Goal: Transaction & Acquisition: Purchase product/service

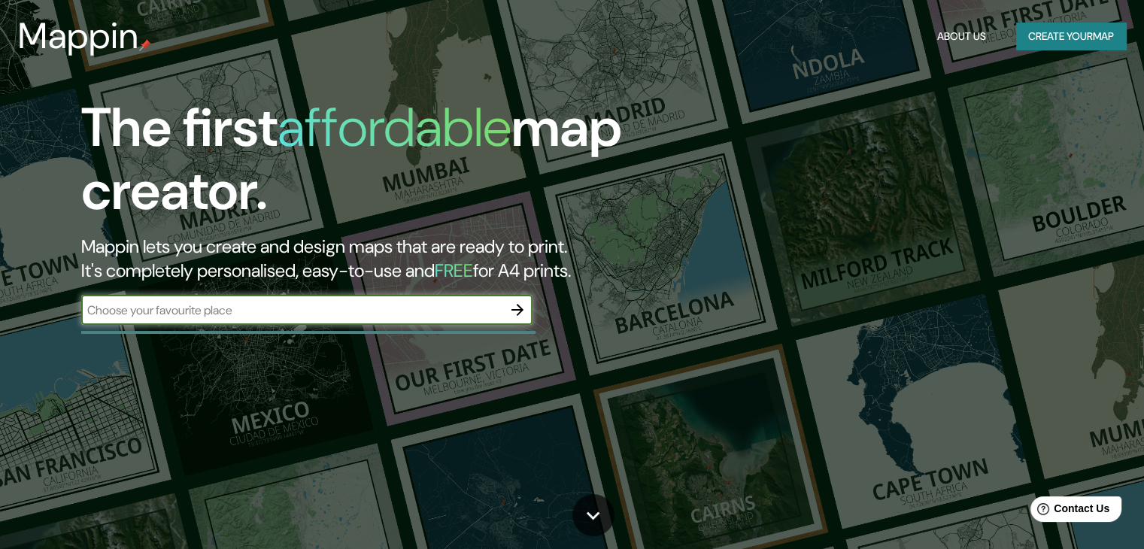
click at [346, 308] on input "text" at bounding box center [291, 310] width 421 height 17
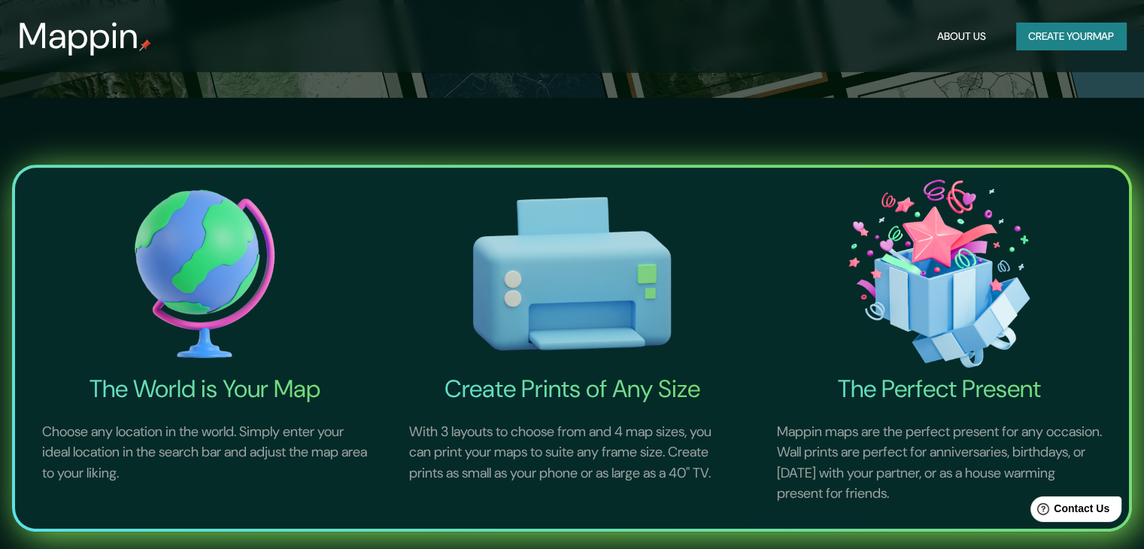
scroll to position [75, 0]
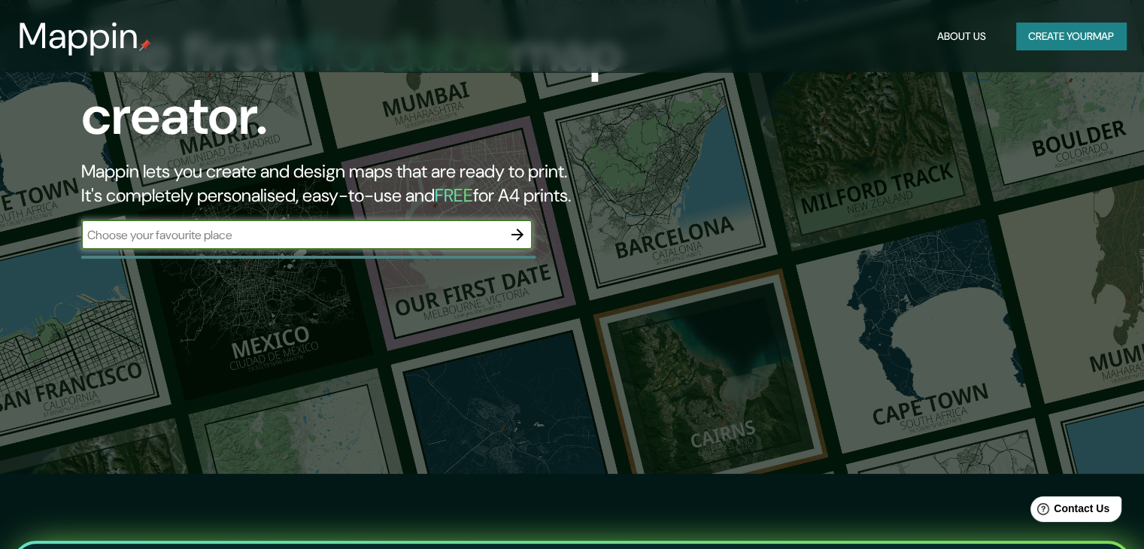
click at [418, 234] on input "text" at bounding box center [291, 234] width 421 height 17
type input "[GEOGRAPHIC_DATA]"
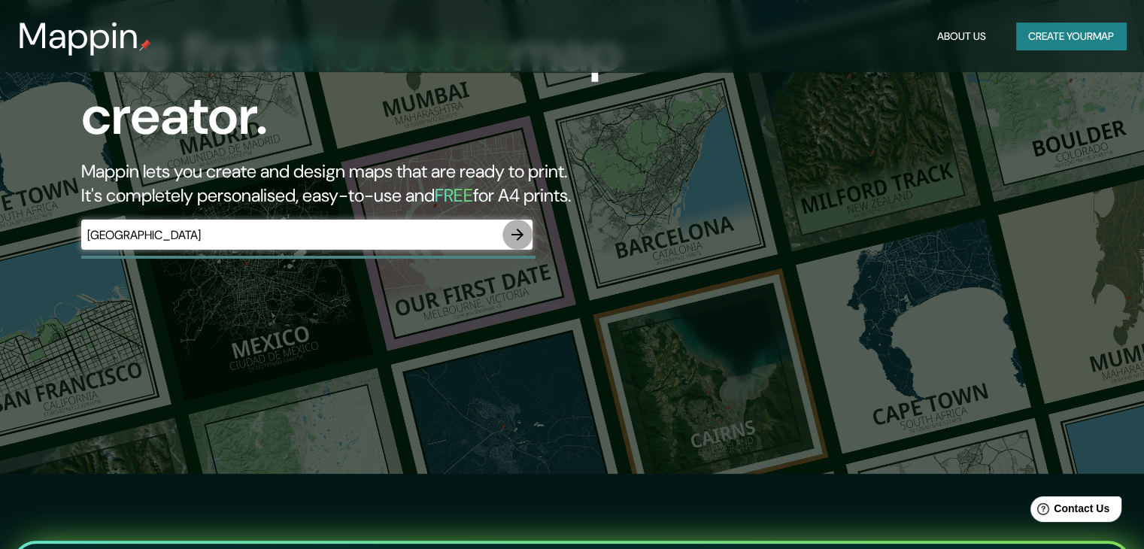
click at [518, 234] on icon "button" at bounding box center [518, 235] width 12 height 12
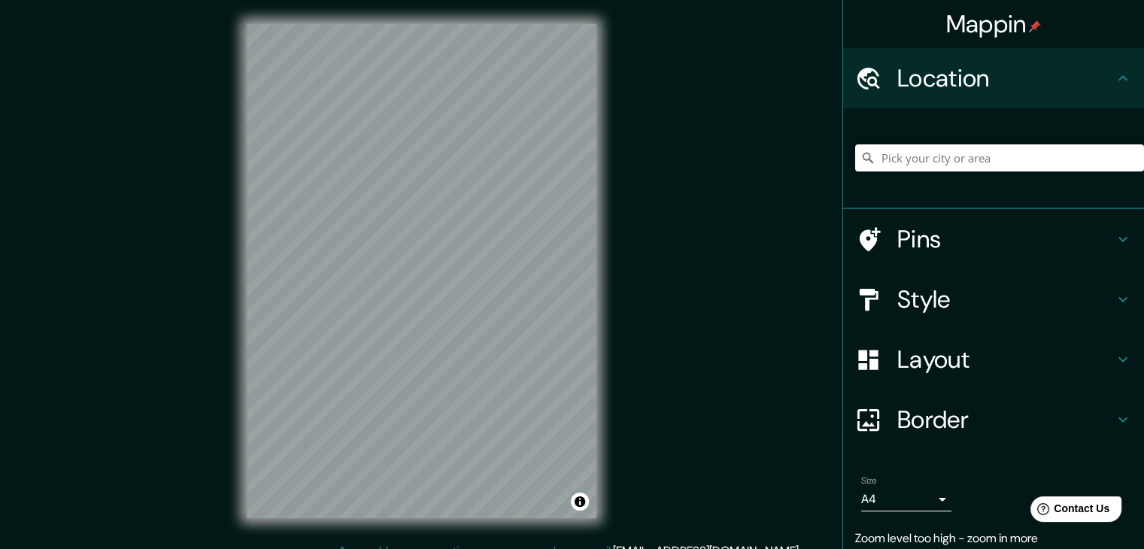
drag, startPoint x: 1123, startPoint y: 284, endPoint x: 1113, endPoint y: 293, distance: 13.8
click at [1122, 284] on div "Style" at bounding box center [993, 299] width 301 height 60
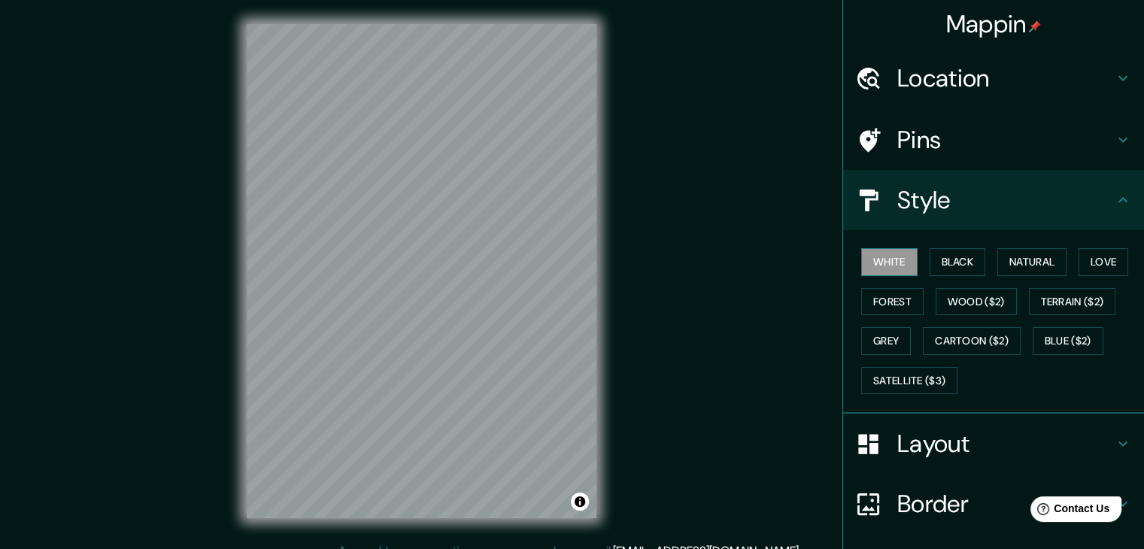
click at [885, 257] on button "White" at bounding box center [889, 262] width 56 height 28
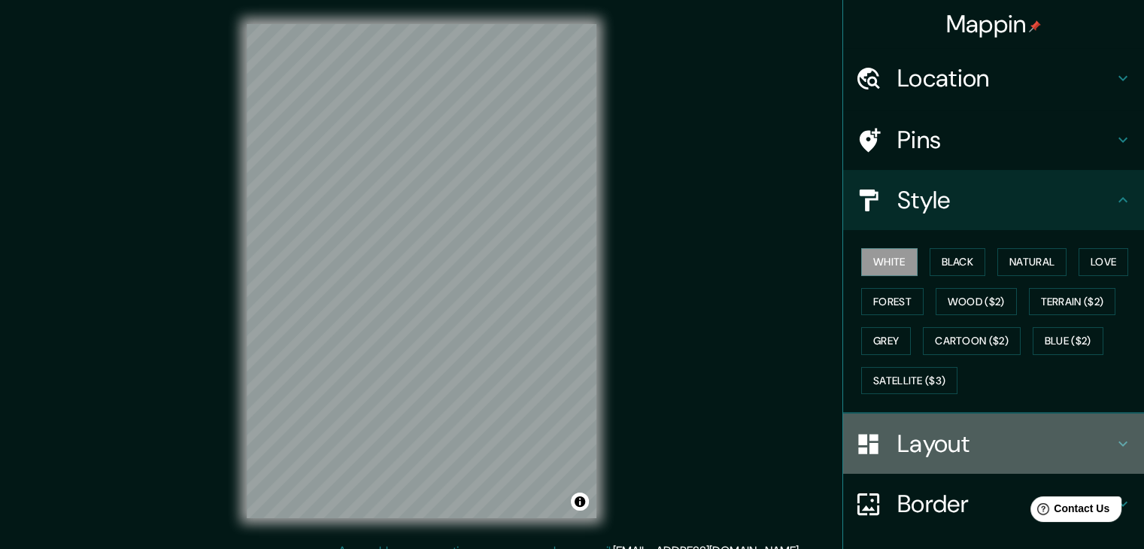
click at [952, 446] on h4 "Layout" at bounding box center [1005, 444] width 217 height 30
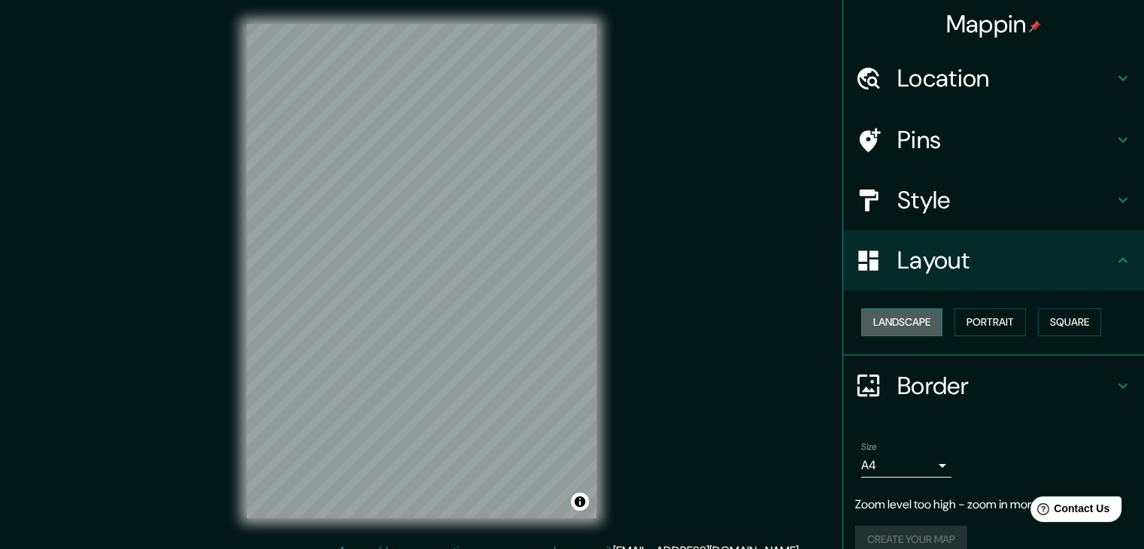
click at [891, 320] on button "Landscape" at bounding box center [901, 322] width 81 height 28
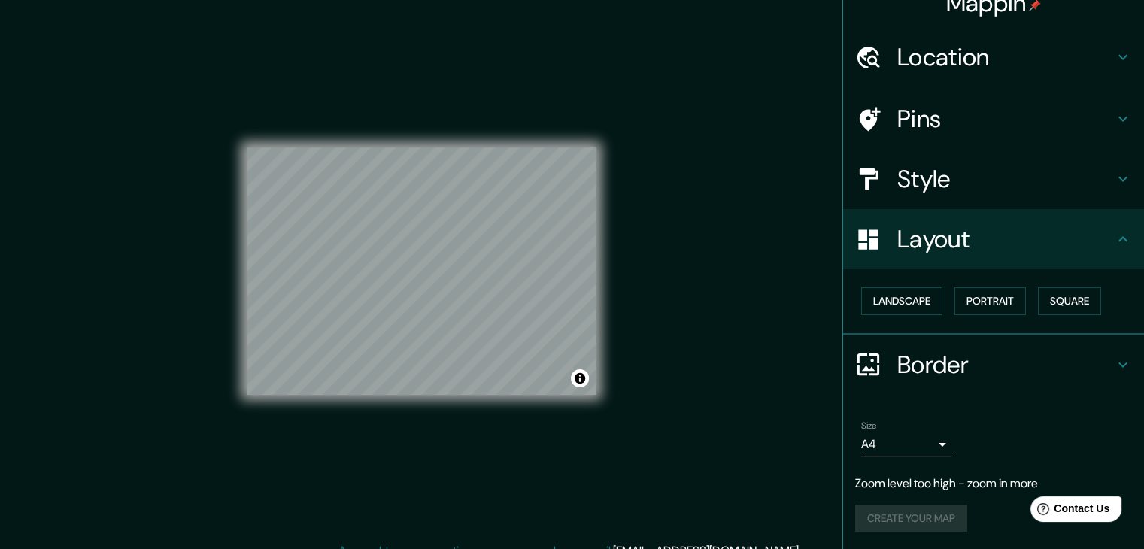
click at [983, 58] on h4 "Location" at bounding box center [1005, 57] width 217 height 30
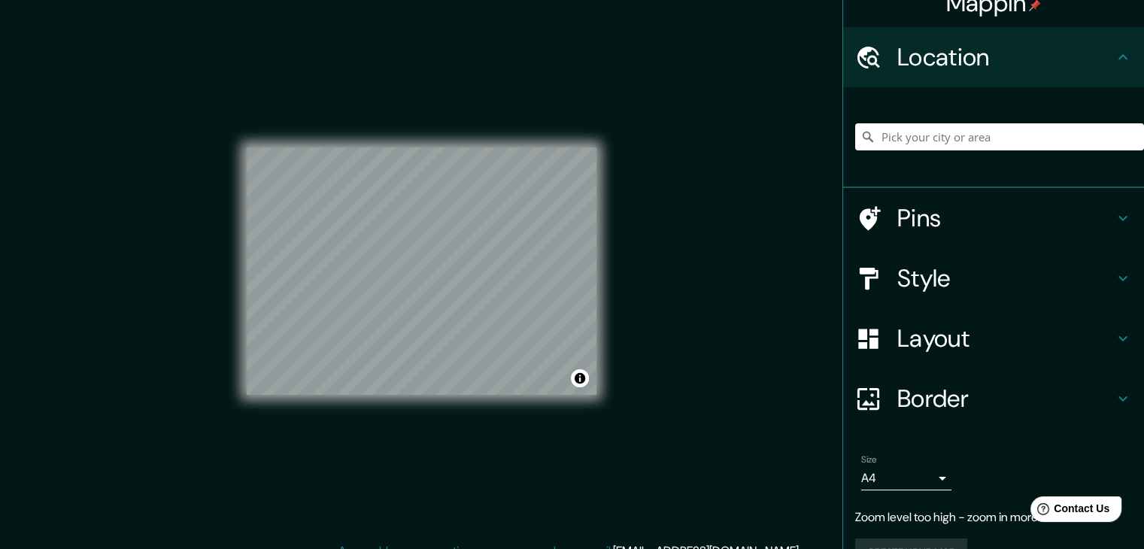
click at [983, 58] on h4 "Location" at bounding box center [1005, 57] width 217 height 30
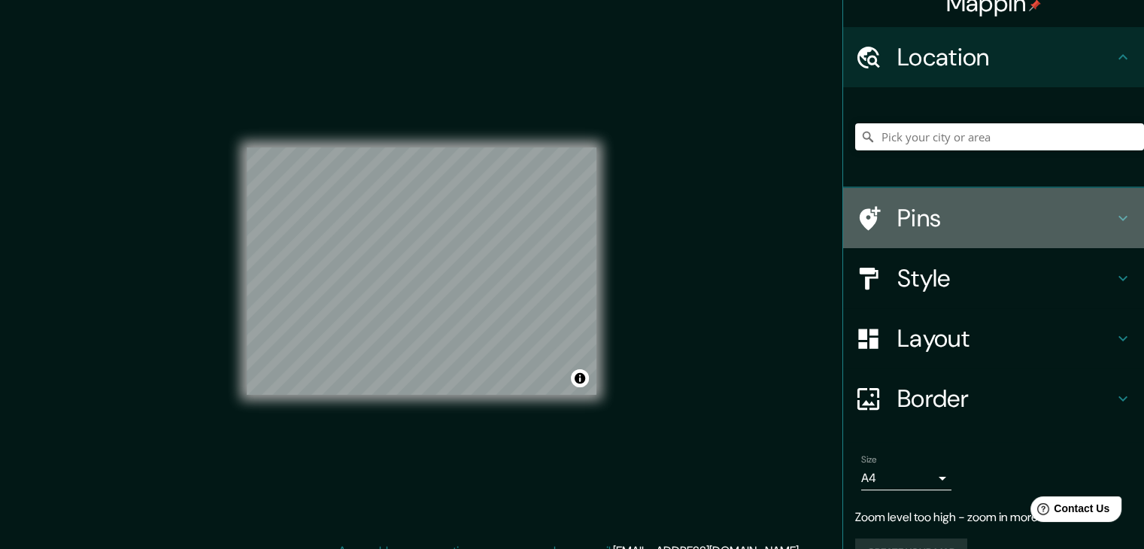
click at [946, 220] on h4 "Pins" at bounding box center [1005, 218] width 217 height 30
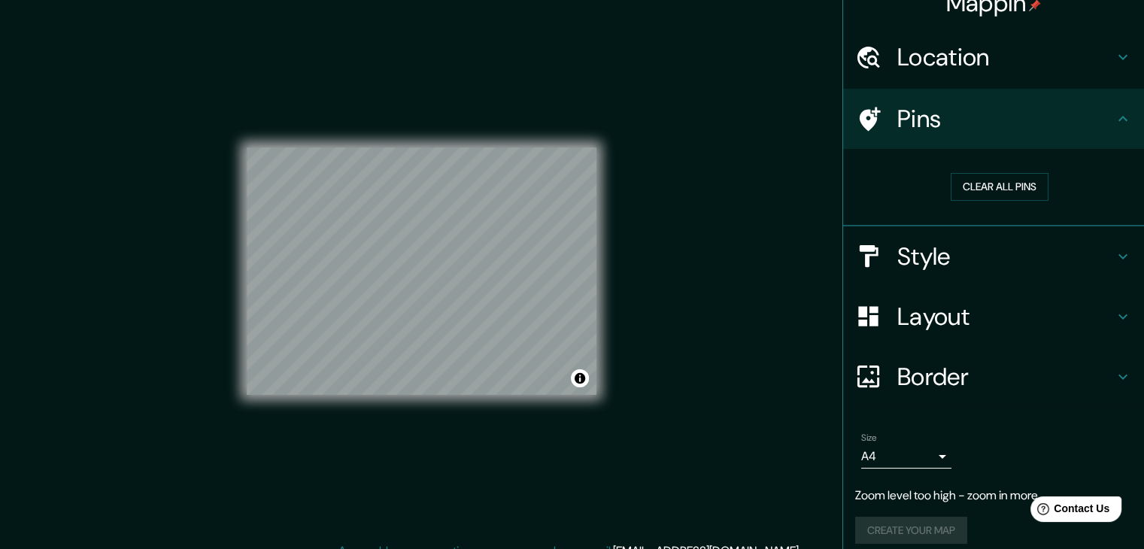
click at [987, 138] on div "Pins" at bounding box center [993, 119] width 301 height 60
click at [980, 190] on button "Clear all pins" at bounding box center [1000, 187] width 98 height 28
click at [910, 251] on h4 "Style" at bounding box center [1005, 256] width 217 height 30
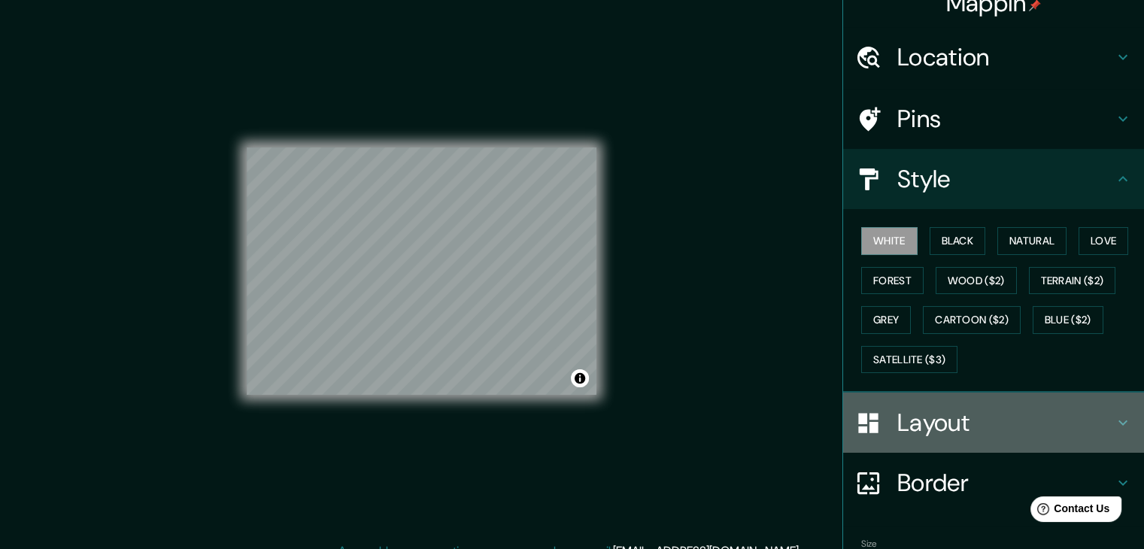
click at [933, 423] on h4 "Layout" at bounding box center [1005, 423] width 217 height 30
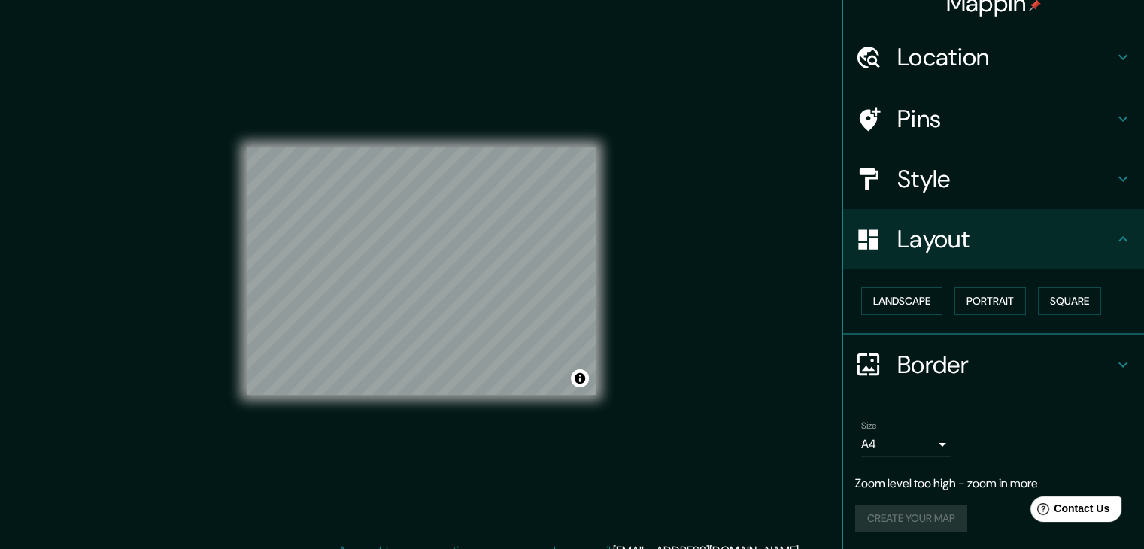
click at [931, 185] on h4 "Style" at bounding box center [1005, 179] width 217 height 30
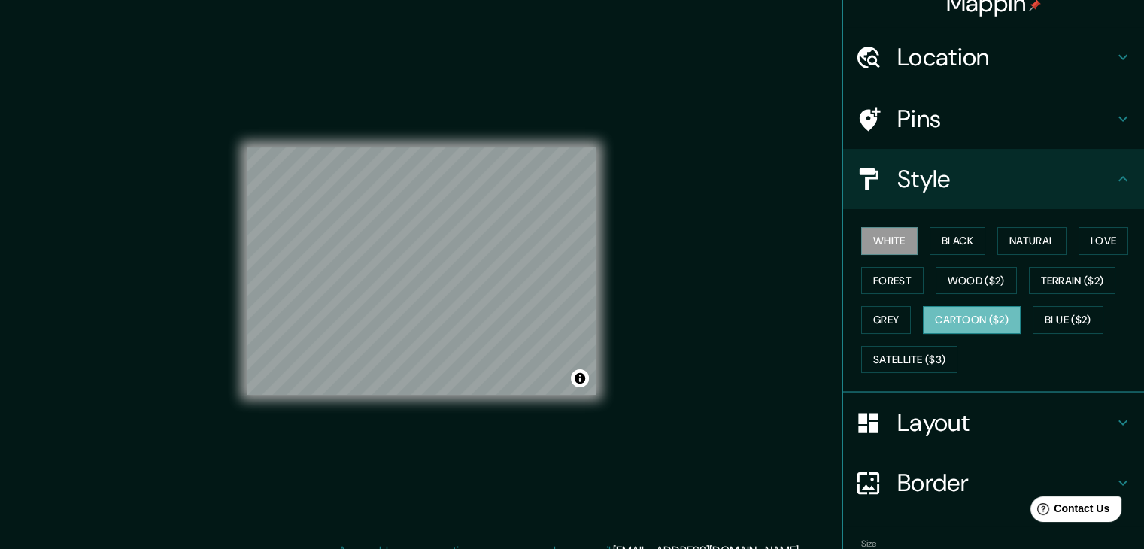
click at [943, 326] on button "Cartoon ($2)" at bounding box center [972, 320] width 98 height 28
click at [971, 281] on button "Wood ($2)" at bounding box center [976, 281] width 81 height 28
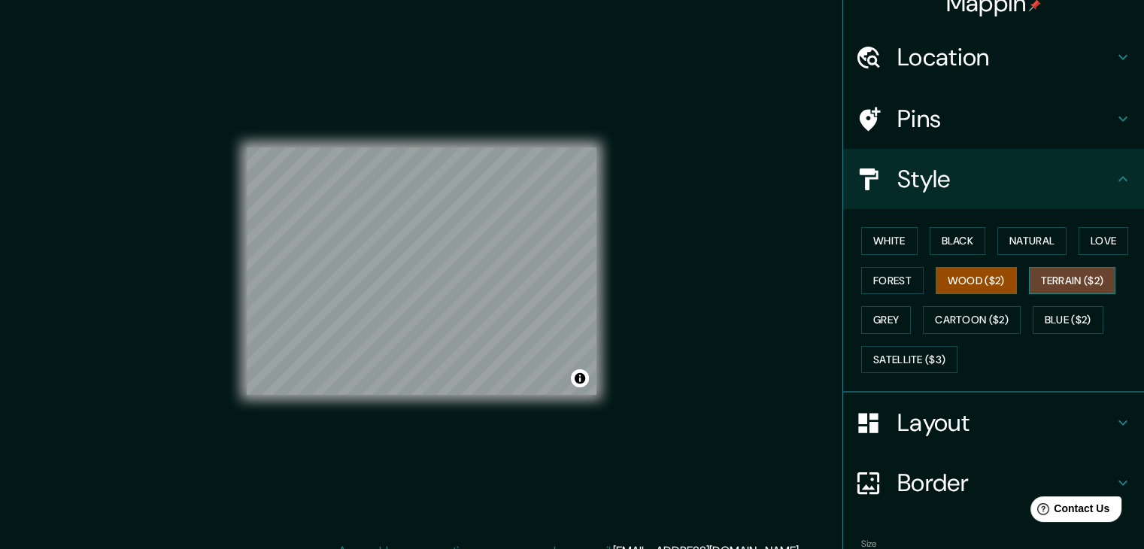
click at [1074, 283] on button "Terrain ($2)" at bounding box center [1072, 281] width 87 height 28
click at [1030, 243] on button "Natural" at bounding box center [1032, 241] width 69 height 28
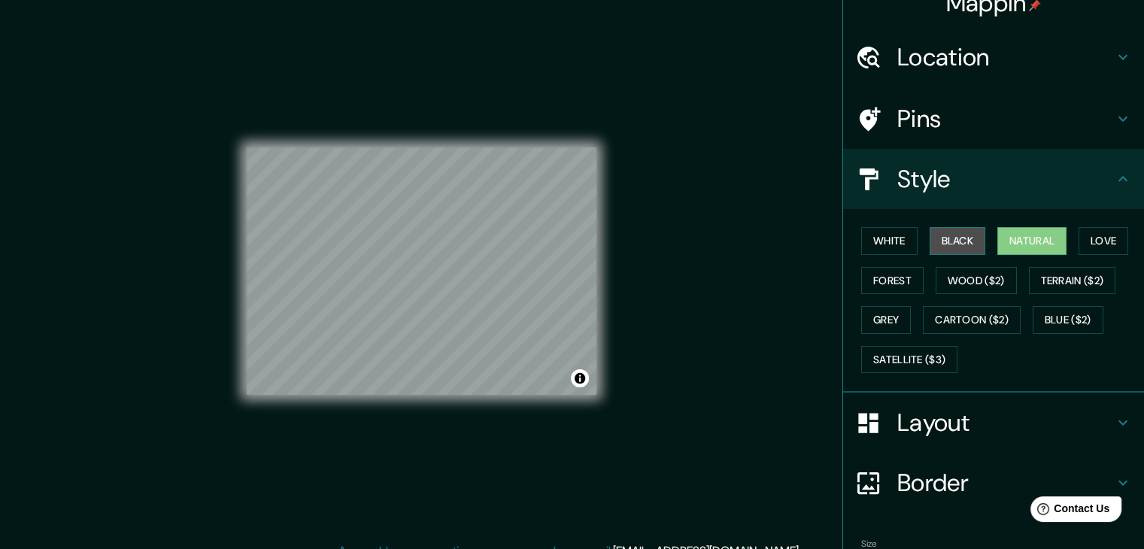
click at [952, 237] on button "Black" at bounding box center [958, 241] width 56 height 28
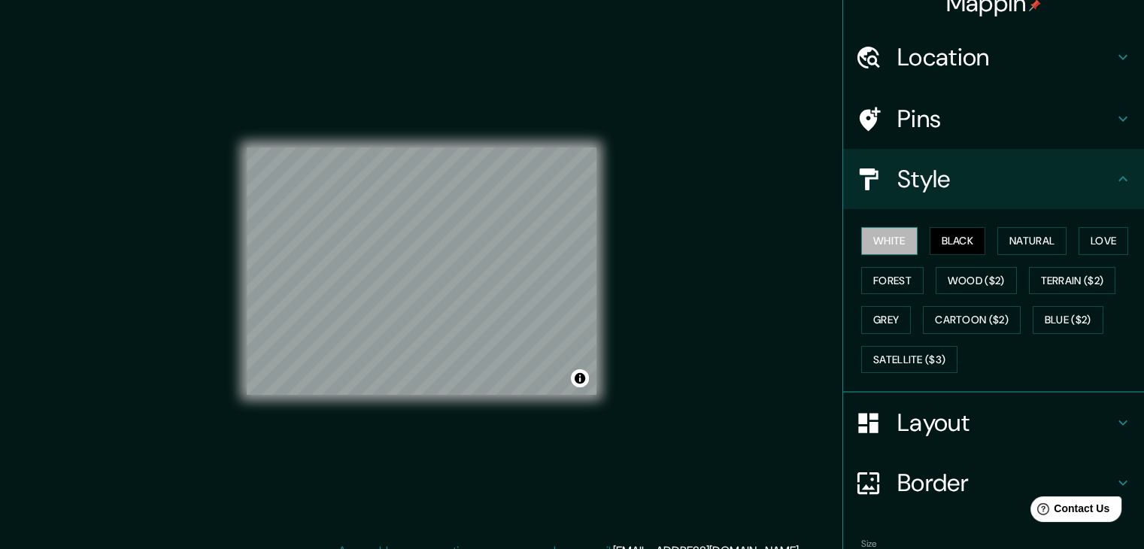
click at [876, 246] on button "White" at bounding box center [889, 241] width 56 height 28
click at [888, 314] on button "Grey" at bounding box center [886, 320] width 50 height 28
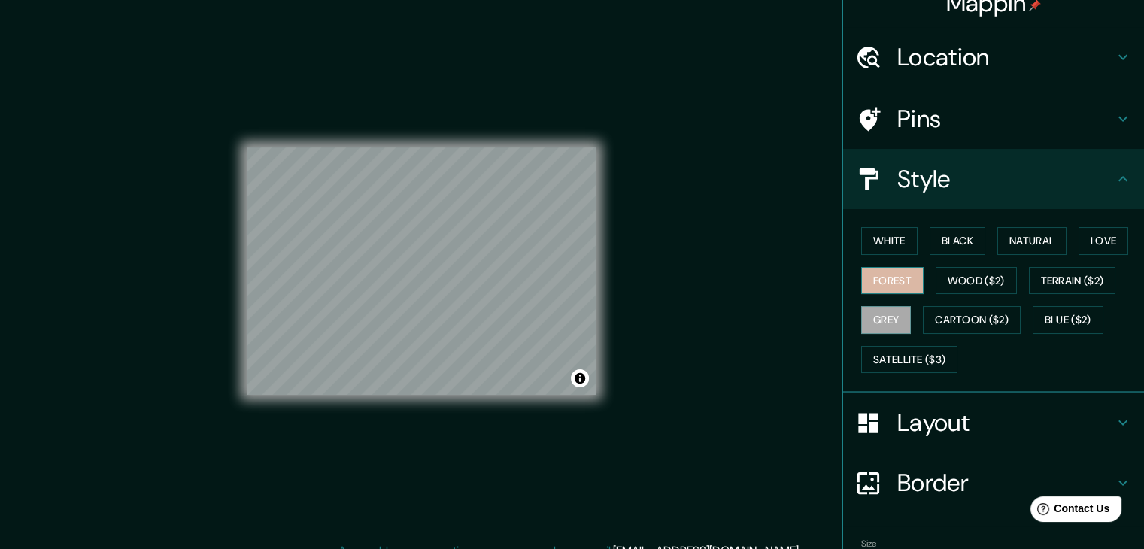
click at [876, 276] on button "Forest" at bounding box center [892, 281] width 62 height 28
click at [1063, 320] on button "Blue ($2)" at bounding box center [1068, 320] width 71 height 28
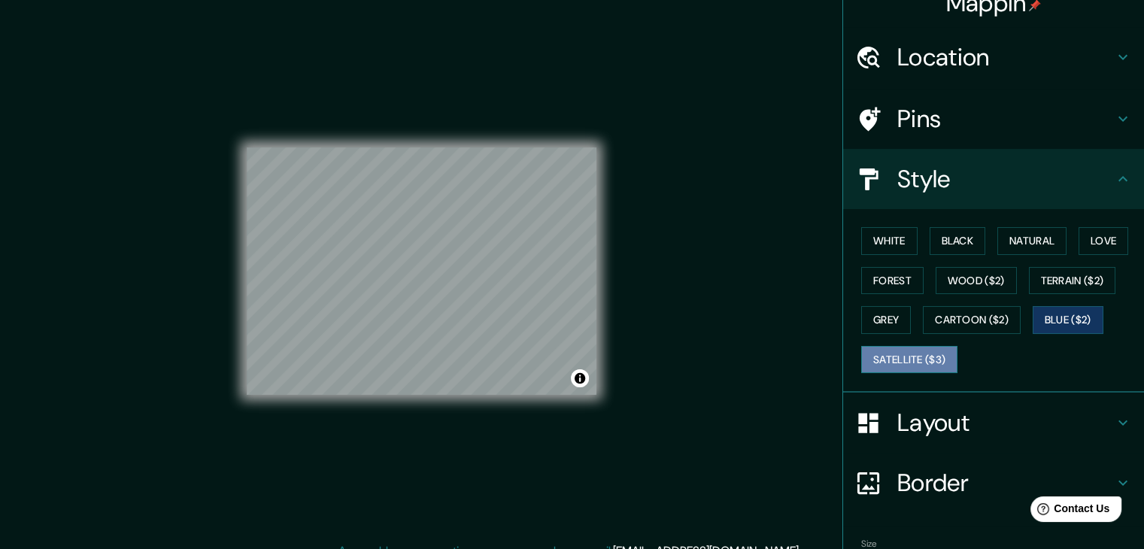
click at [899, 360] on button "Satellite ($3)" at bounding box center [909, 360] width 96 height 28
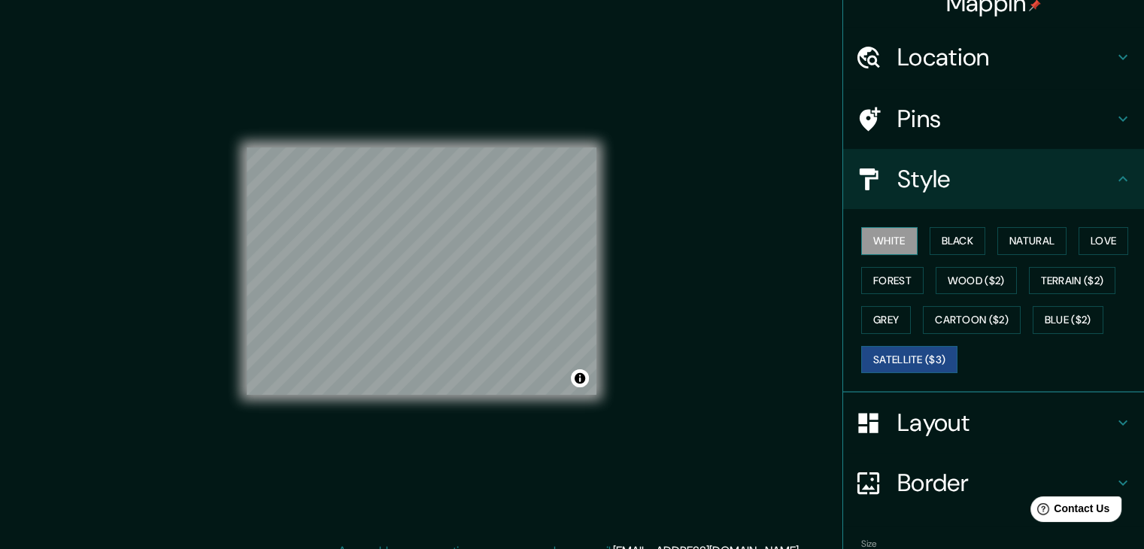
click at [876, 237] on button "White" at bounding box center [889, 241] width 56 height 28
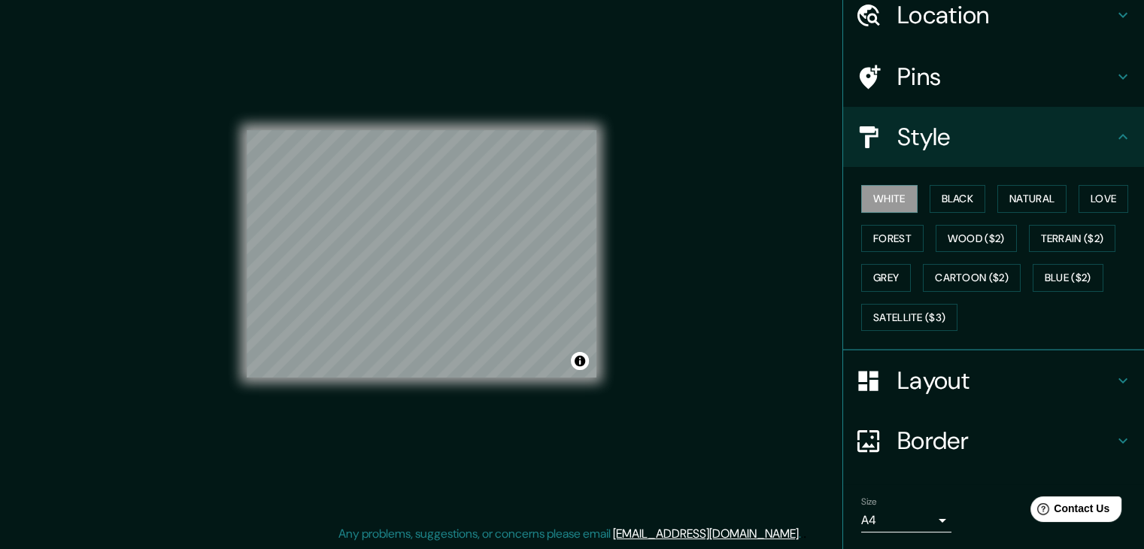
scroll to position [138, 0]
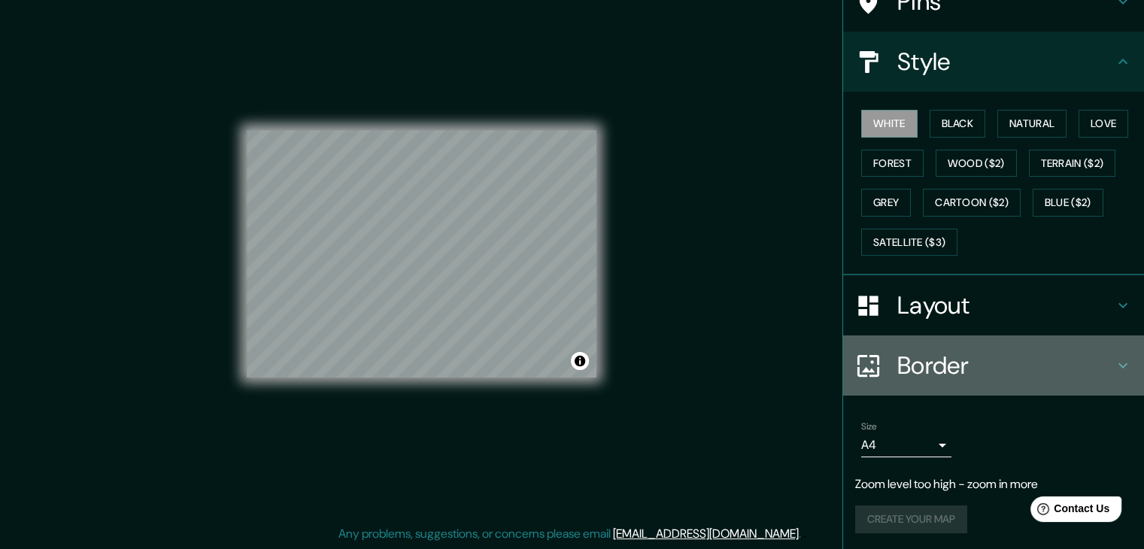
click at [989, 359] on h4 "Border" at bounding box center [1005, 366] width 217 height 30
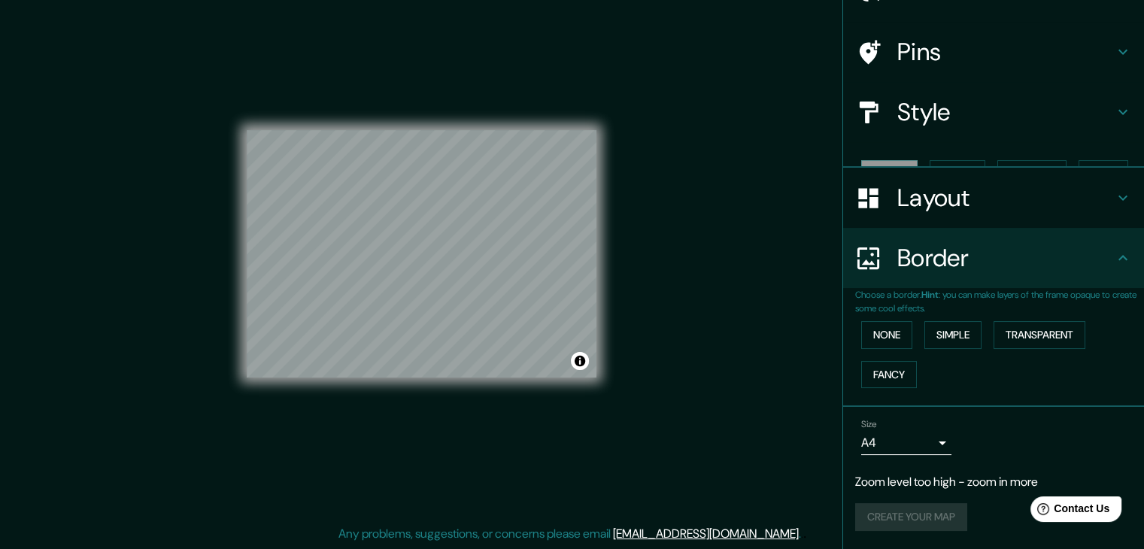
scroll to position [62, 0]
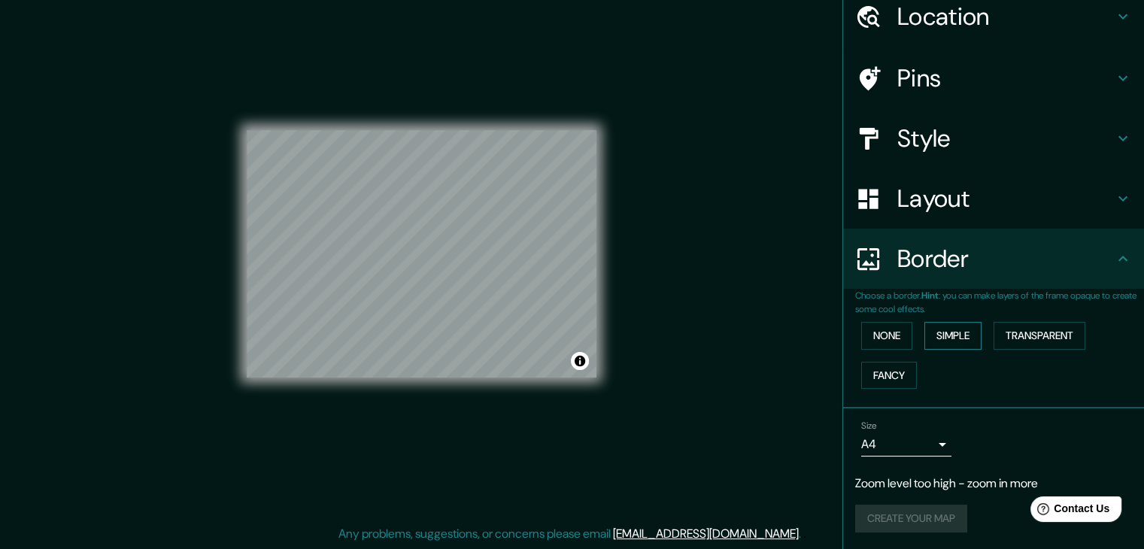
click at [939, 333] on button "Simple" at bounding box center [953, 336] width 57 height 28
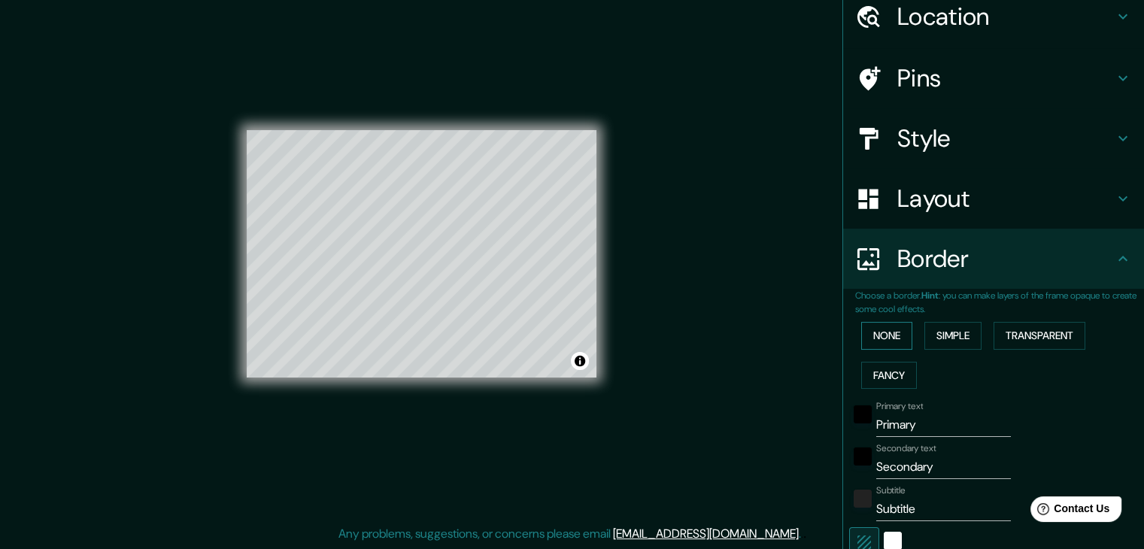
click at [888, 330] on button "None" at bounding box center [886, 336] width 51 height 28
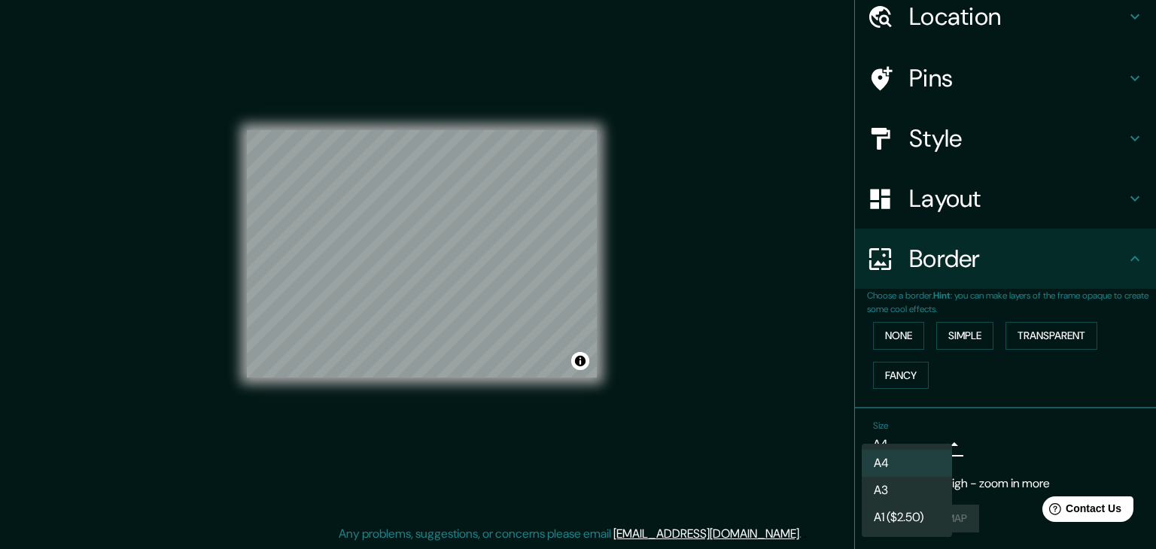
click at [914, 450] on body "Mappin Location Pins Style Layout Border Choose a border. Hint : you can make l…" at bounding box center [578, 257] width 1156 height 549
click at [925, 480] on li "A3" at bounding box center [906, 490] width 90 height 27
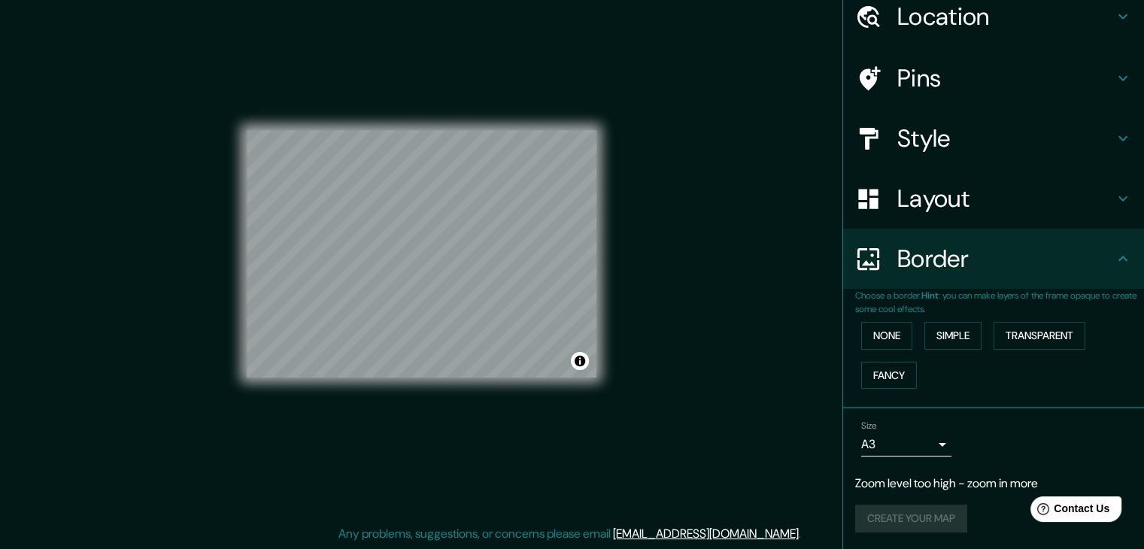
click at [1018, 443] on div "Size A3 a4" at bounding box center [993, 439] width 277 height 48
click at [912, 524] on div "Create your map" at bounding box center [993, 519] width 277 height 28
click at [1017, 467] on div "Size A3 a4 Zoom level too high - zoom in more Create your map" at bounding box center [993, 480] width 277 height 130
click at [945, 71] on h4 "Pins" at bounding box center [1005, 78] width 217 height 30
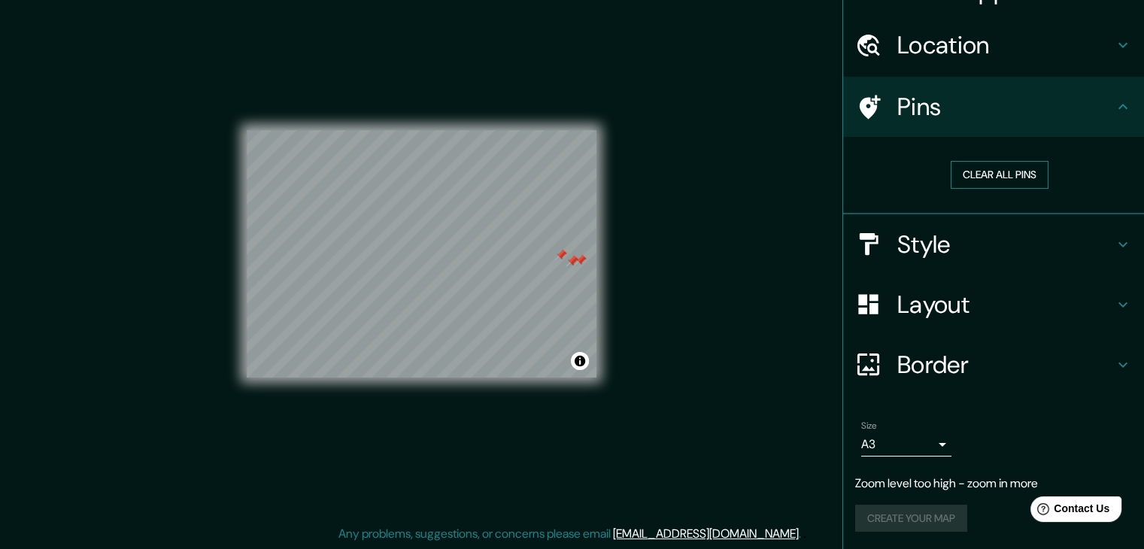
scroll to position [33, 0]
click at [996, 178] on button "Clear all pins" at bounding box center [1000, 175] width 98 height 28
click at [1051, 466] on div "Size A3 a4 Zoom level too high - zoom in more Create your map" at bounding box center [993, 480] width 277 height 130
click at [945, 316] on h4 "Layout" at bounding box center [1005, 305] width 217 height 30
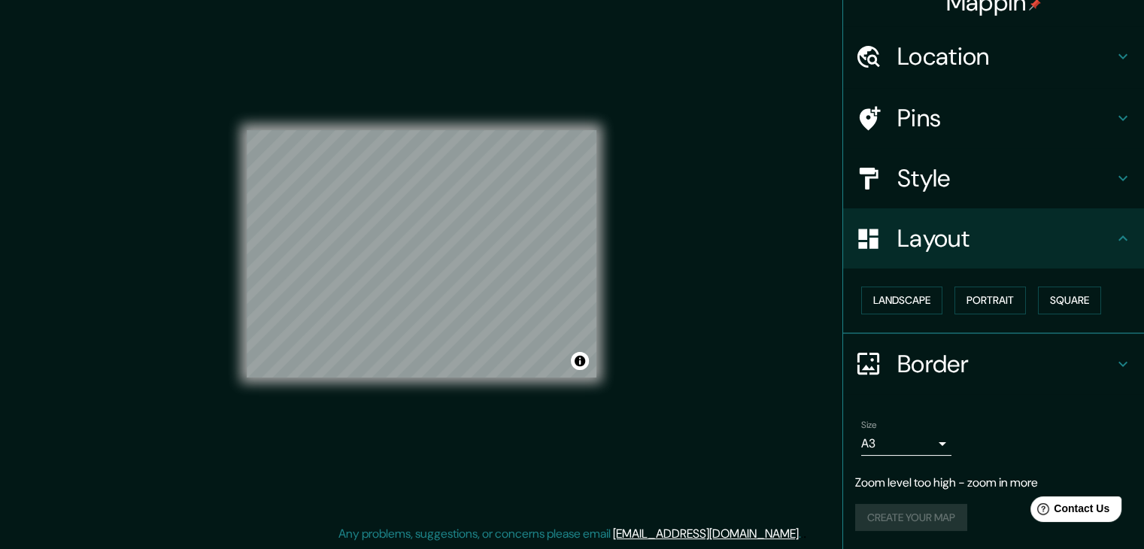
scroll to position [21, 0]
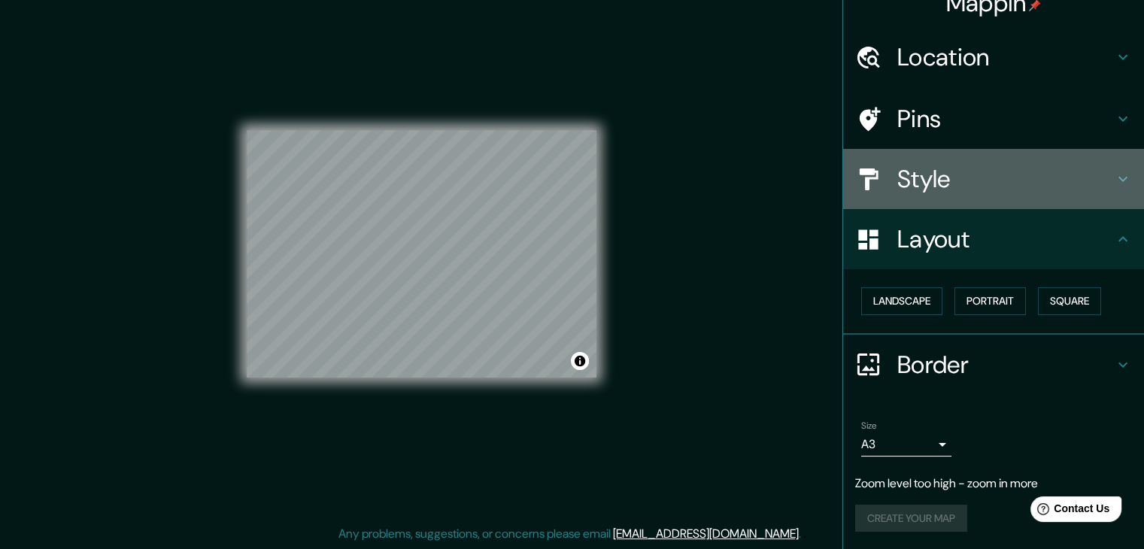
click at [965, 188] on h4 "Style" at bounding box center [1005, 179] width 217 height 30
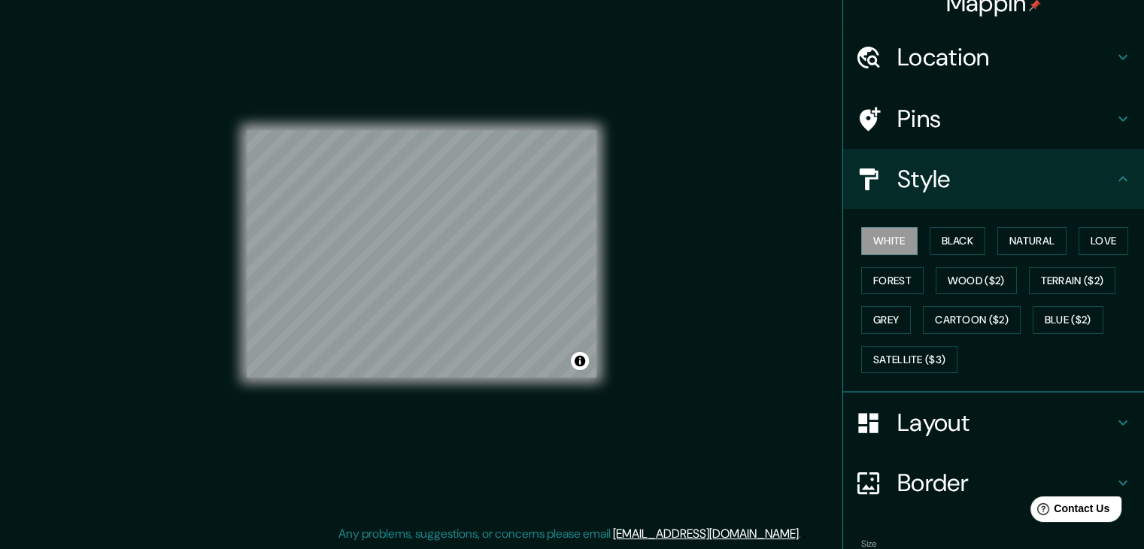
click at [937, 66] on h4 "Location" at bounding box center [1005, 57] width 217 height 30
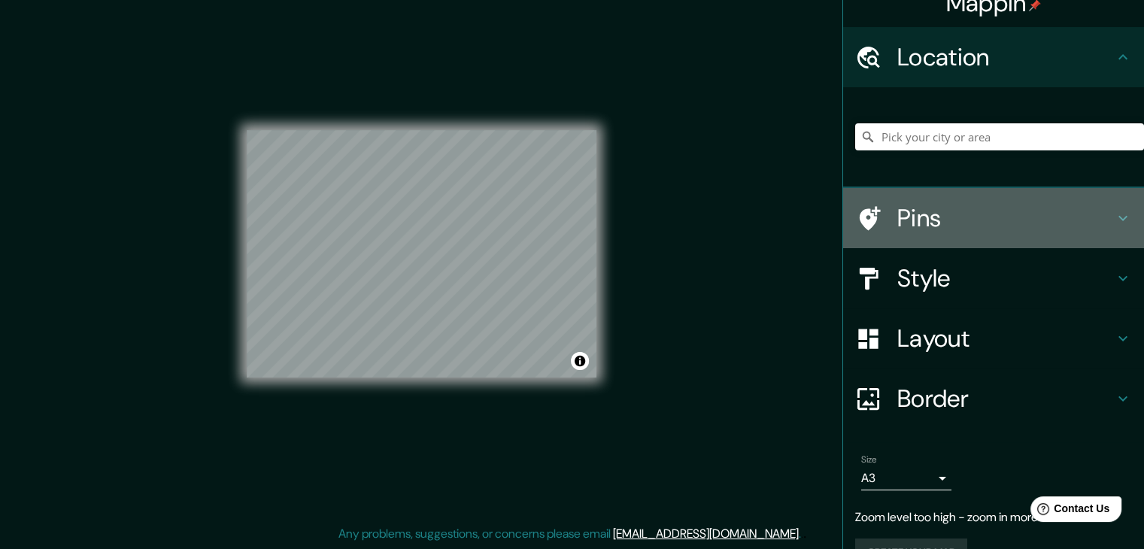
click at [904, 210] on h4 "Pins" at bounding box center [1005, 218] width 217 height 30
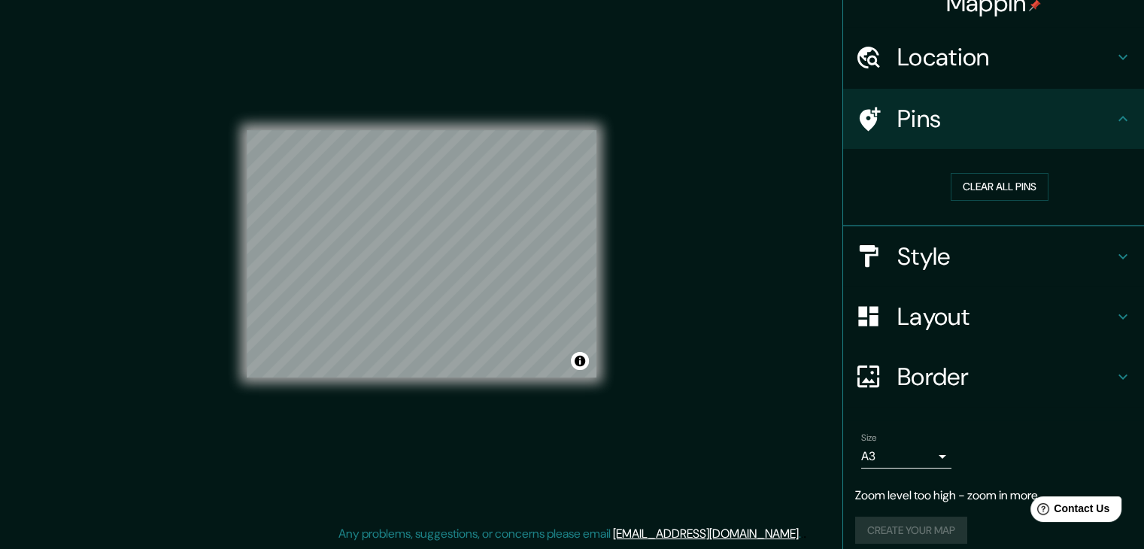
click at [922, 260] on h4 "Style" at bounding box center [1005, 256] width 217 height 30
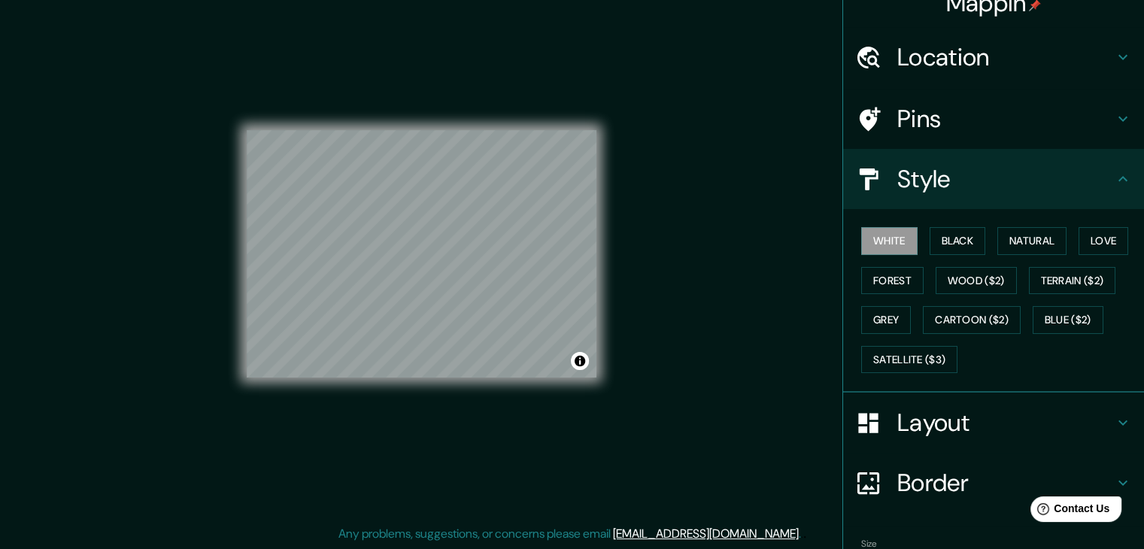
scroll to position [138, 0]
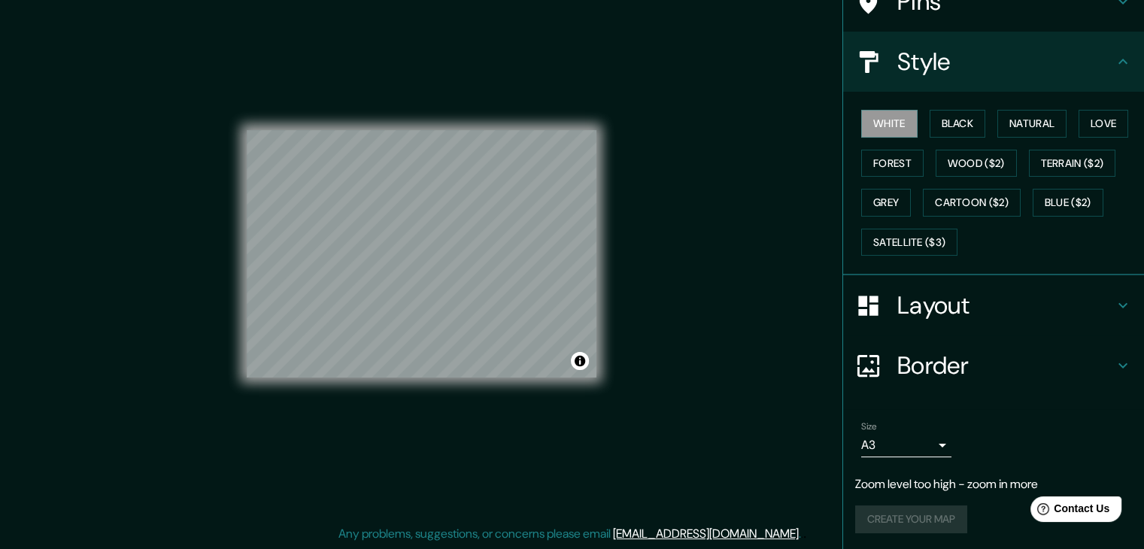
click at [912, 509] on div "Create your map" at bounding box center [993, 520] width 277 height 28
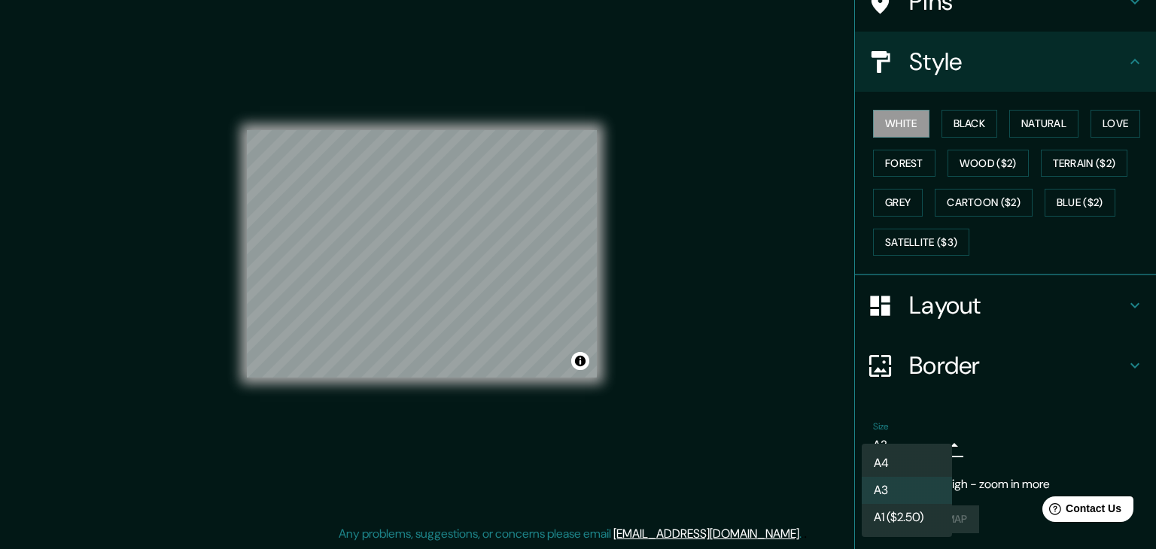
click at [905, 454] on body "Mappin Location Pins Style White Black Natural Love Forest Wood ($2) Terrain ($…" at bounding box center [578, 257] width 1156 height 549
click at [915, 463] on li "A4" at bounding box center [906, 463] width 90 height 27
type input "single"
click at [913, 446] on body "Mappin Location Pins Style White Black Natural Love Forest Wood ($2) Terrain ($…" at bounding box center [578, 257] width 1156 height 549
click at [1059, 450] on div at bounding box center [578, 274] width 1156 height 549
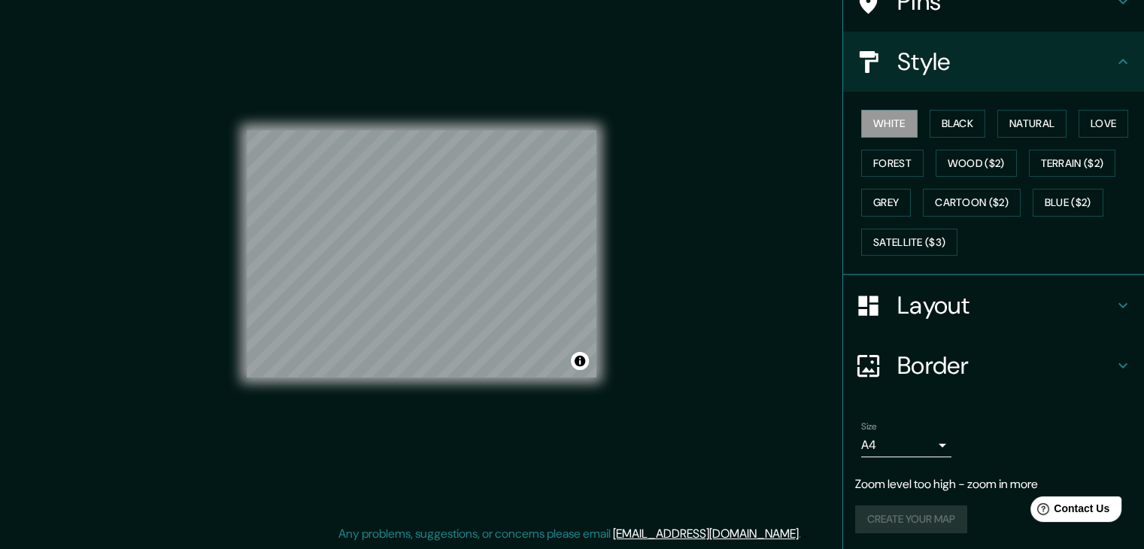
click at [1001, 486] on p "Zoom level too high - zoom in more" at bounding box center [993, 484] width 277 height 18
click at [785, 235] on div "Mappin Location Pins Style White Black Natural Love Forest Wood ($2) Terrain ($…" at bounding box center [572, 266] width 1144 height 566
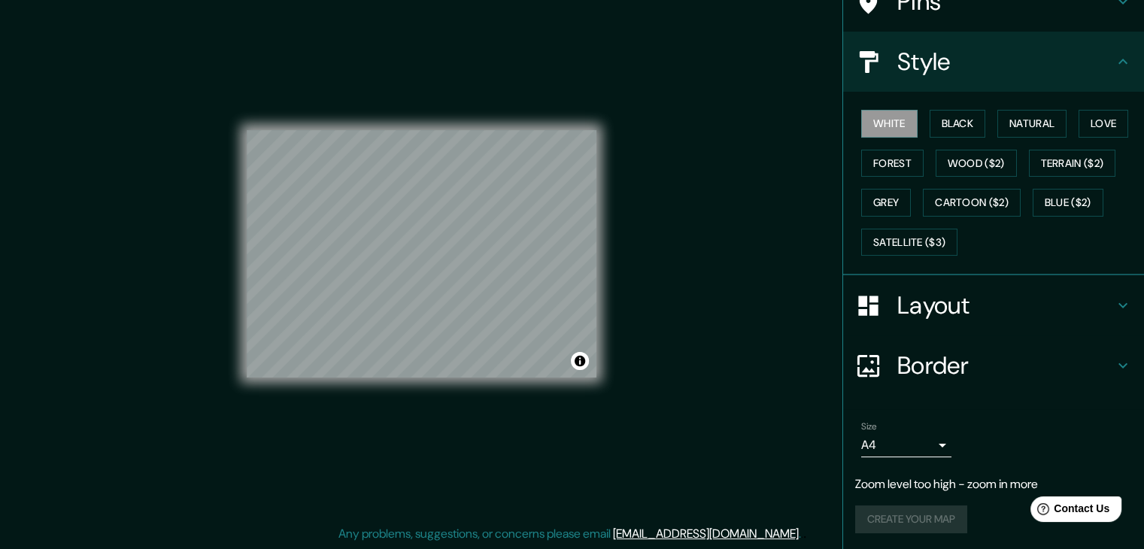
click at [226, 363] on div "© Mapbox © OpenStreetMap Improve this map" at bounding box center [422, 254] width 398 height 542
click at [229, 372] on div "© Mapbox © OpenStreetMap Improve this map" at bounding box center [422, 254] width 398 height 542
click at [697, 393] on div "Mappin Location Pins Style White Black Natural Love Forest Wood ($2) Terrain ($…" at bounding box center [572, 266] width 1144 height 566
click at [399, 378] on div "© Mapbox © OpenStreetMap Improve this map" at bounding box center [422, 254] width 350 height 494
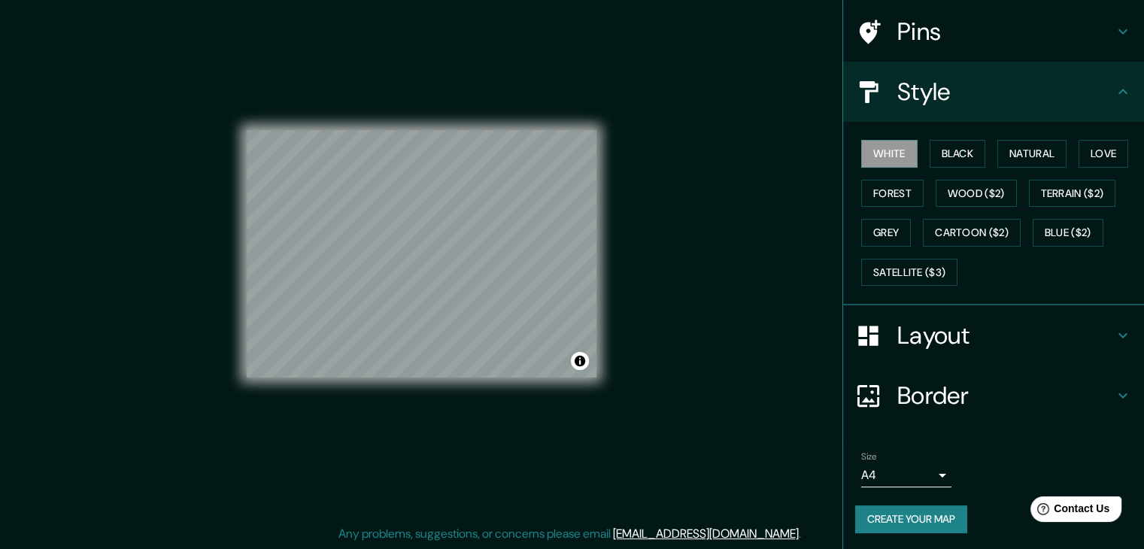
click at [469, 405] on div "© Mapbox © OpenStreetMap Improve this map" at bounding box center [422, 254] width 350 height 494
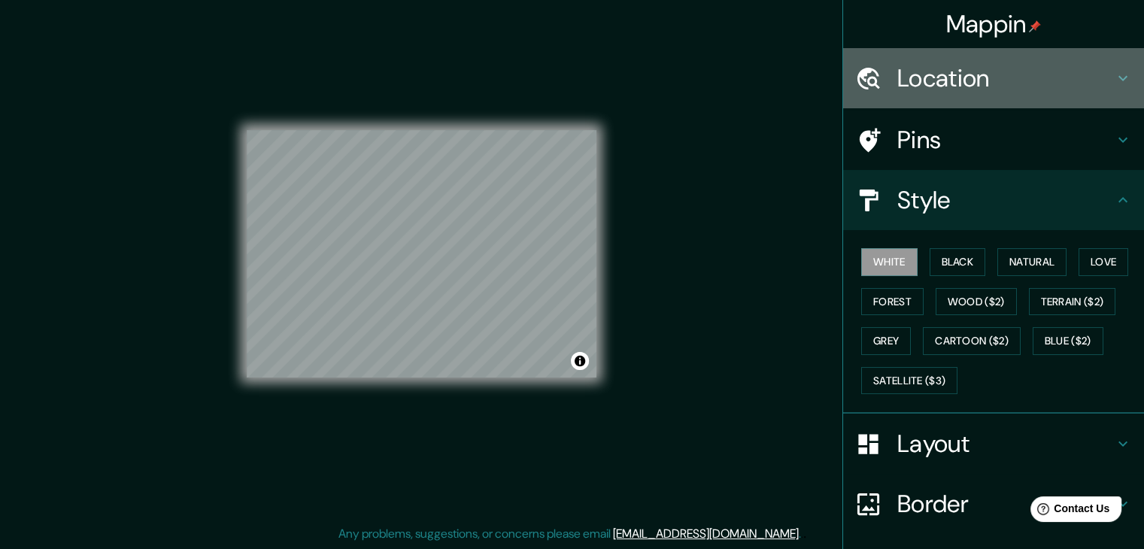
click at [940, 84] on h4 "Location" at bounding box center [1005, 78] width 217 height 30
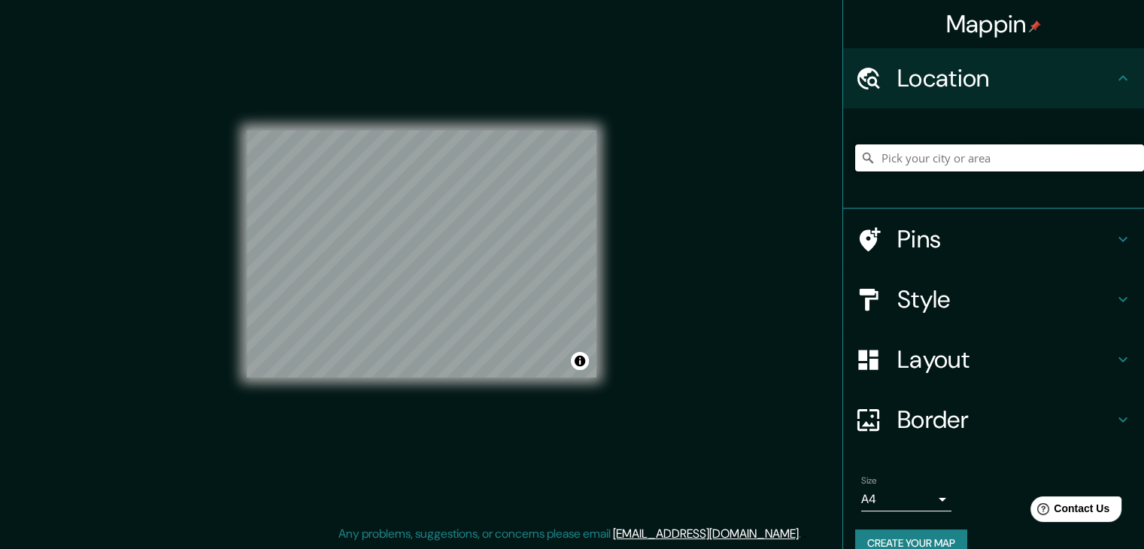
click at [948, 164] on input "Pick your city or area" at bounding box center [999, 157] width 289 height 27
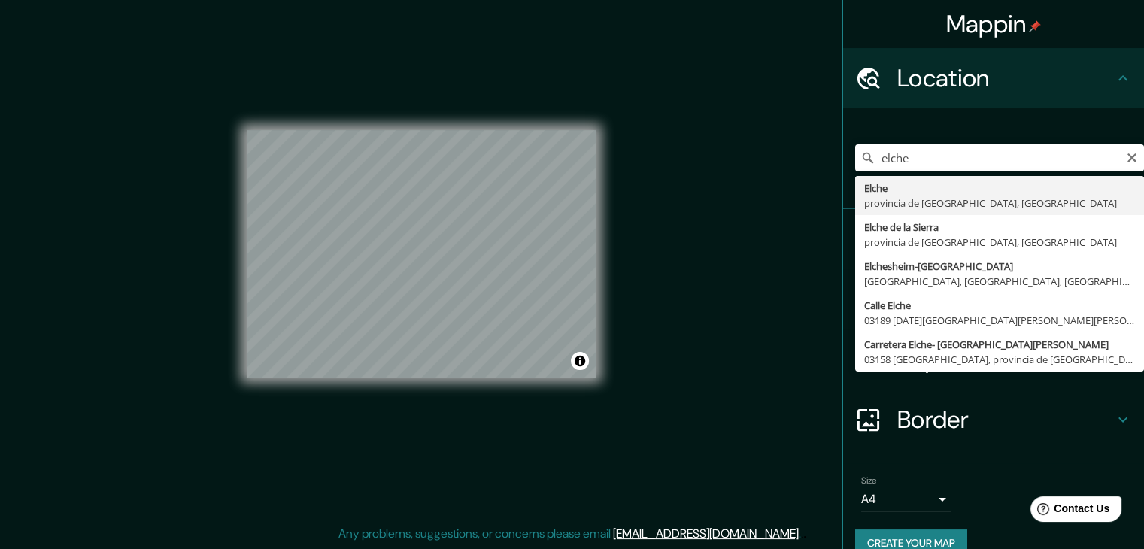
type input "[GEOGRAPHIC_DATA], provincia de [GEOGRAPHIC_DATA], [GEOGRAPHIC_DATA]"
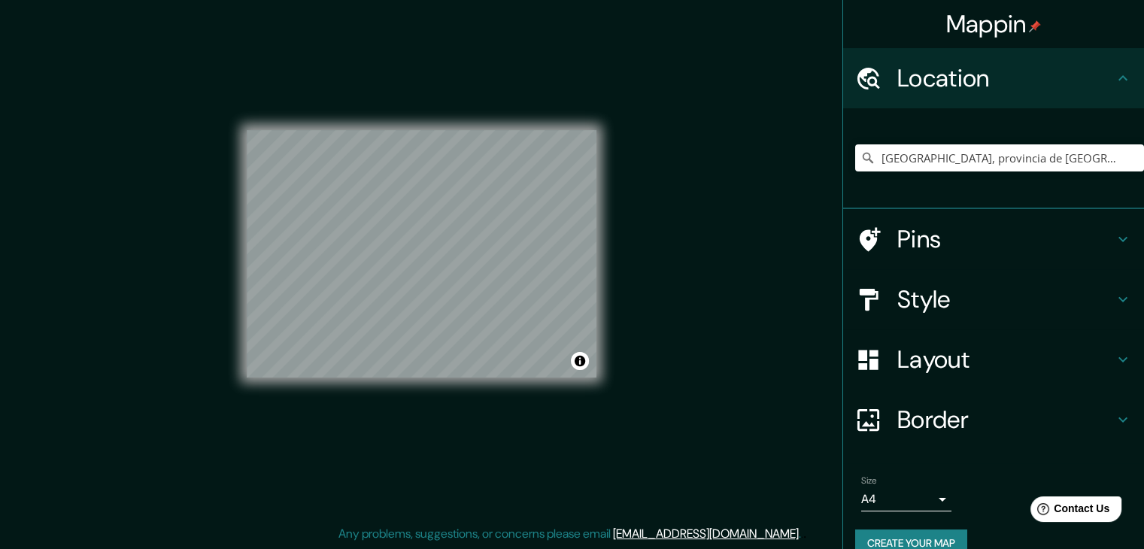
click at [1043, 299] on h4 "Style" at bounding box center [1005, 299] width 217 height 30
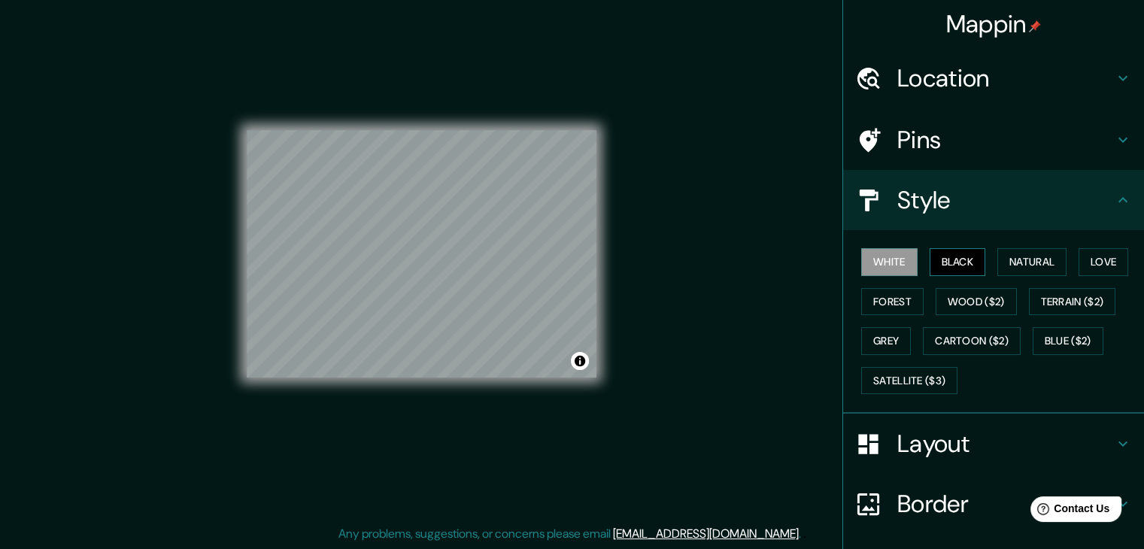
click at [941, 261] on button "Black" at bounding box center [958, 262] width 56 height 28
click at [890, 257] on button "White" at bounding box center [889, 262] width 56 height 28
click at [1016, 264] on button "Natural" at bounding box center [1032, 262] width 69 height 28
click at [885, 263] on button "White" at bounding box center [889, 262] width 56 height 28
click at [876, 299] on button "Forest" at bounding box center [892, 302] width 62 height 28
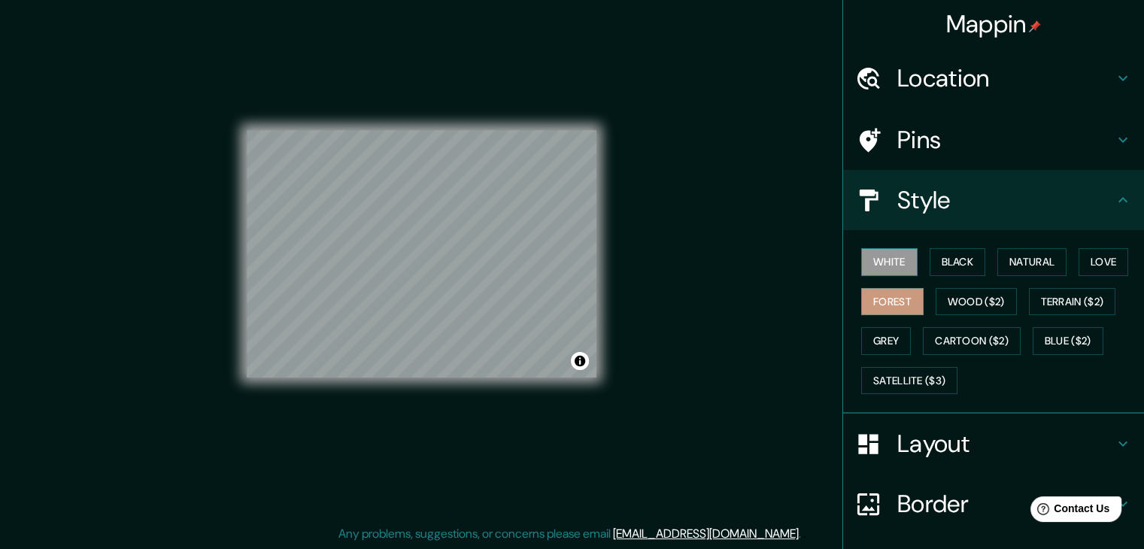
click at [887, 261] on button "White" at bounding box center [889, 262] width 56 height 28
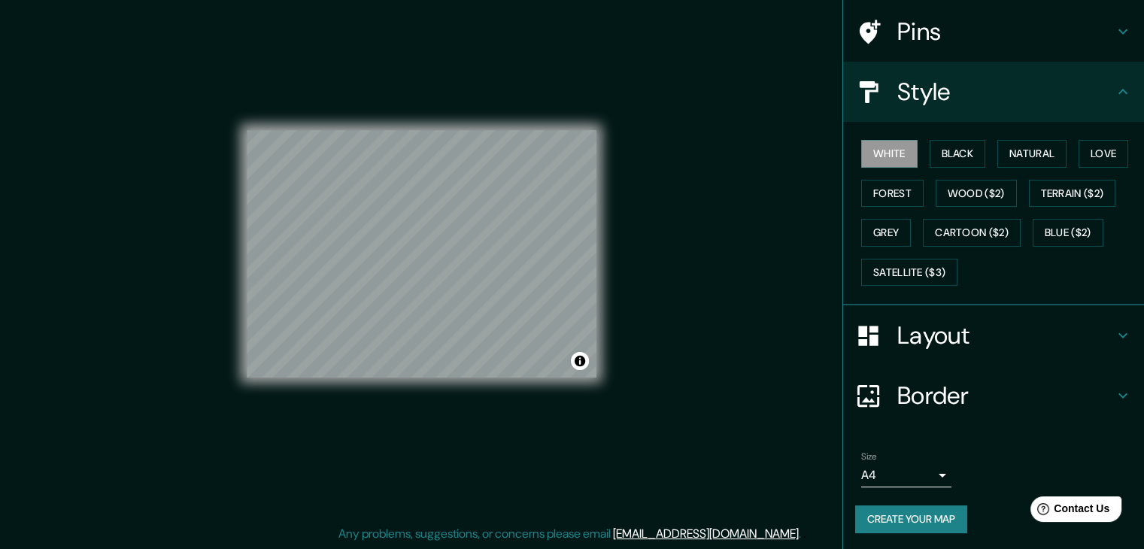
click at [930, 339] on h4 "Layout" at bounding box center [1005, 335] width 217 height 30
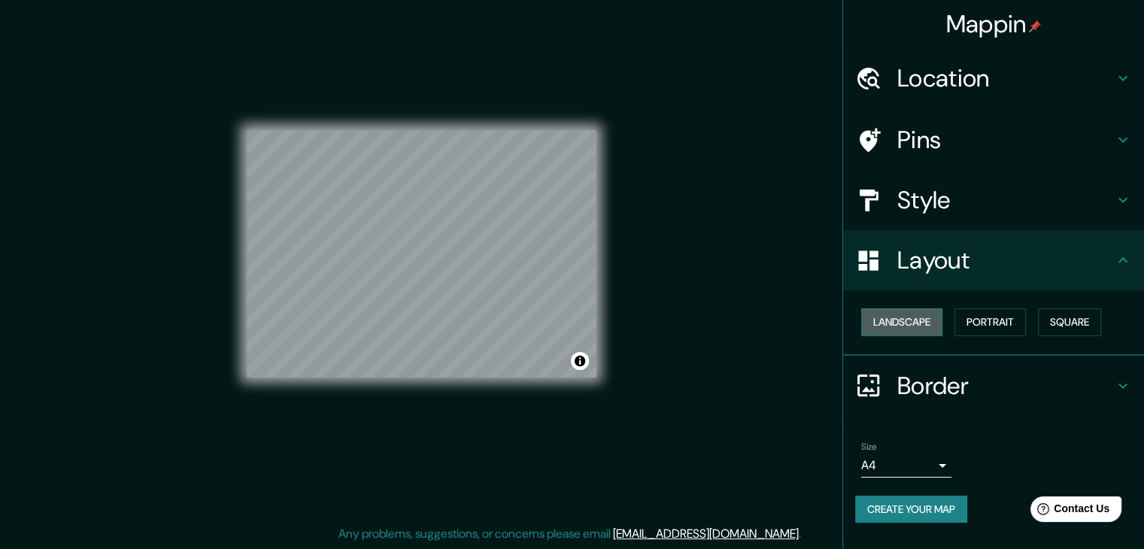
click at [916, 329] on button "Landscape" at bounding box center [901, 322] width 81 height 28
click at [996, 320] on button "Portrait" at bounding box center [990, 322] width 71 height 28
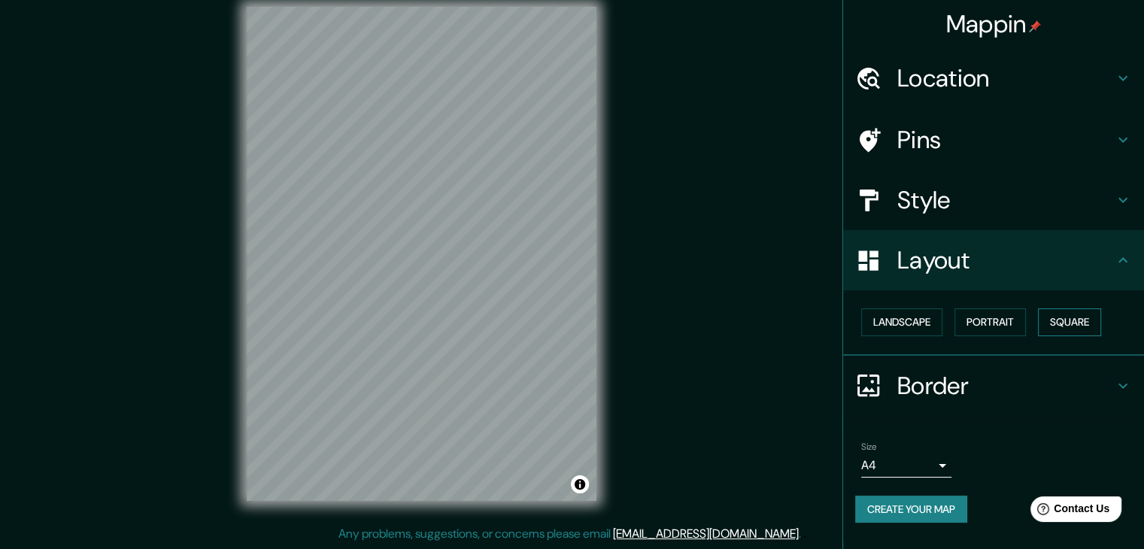
click at [1070, 322] on button "Square" at bounding box center [1069, 322] width 63 height 28
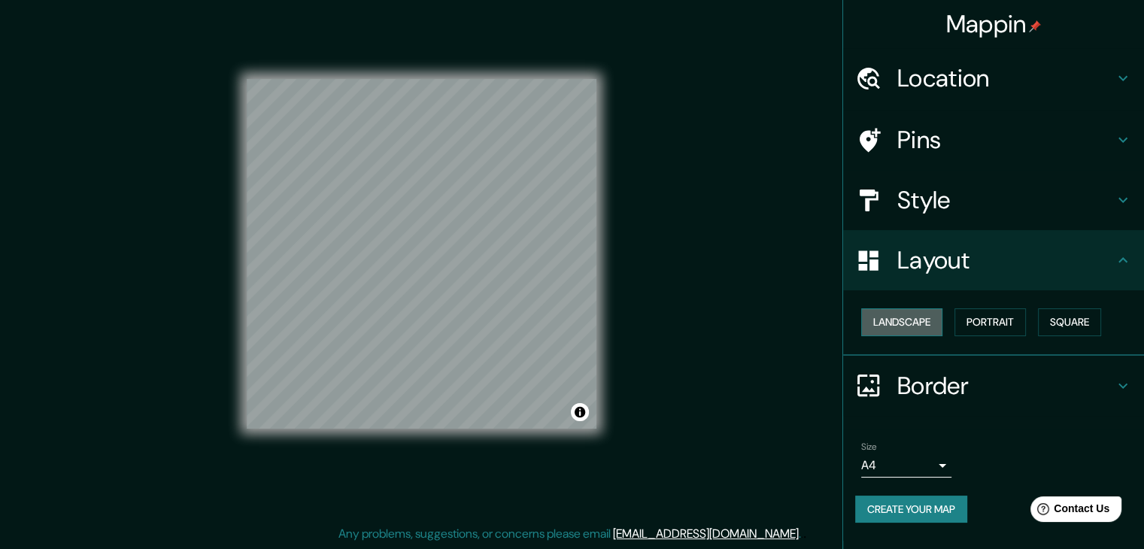
click at [916, 328] on button "Landscape" at bounding box center [901, 322] width 81 height 28
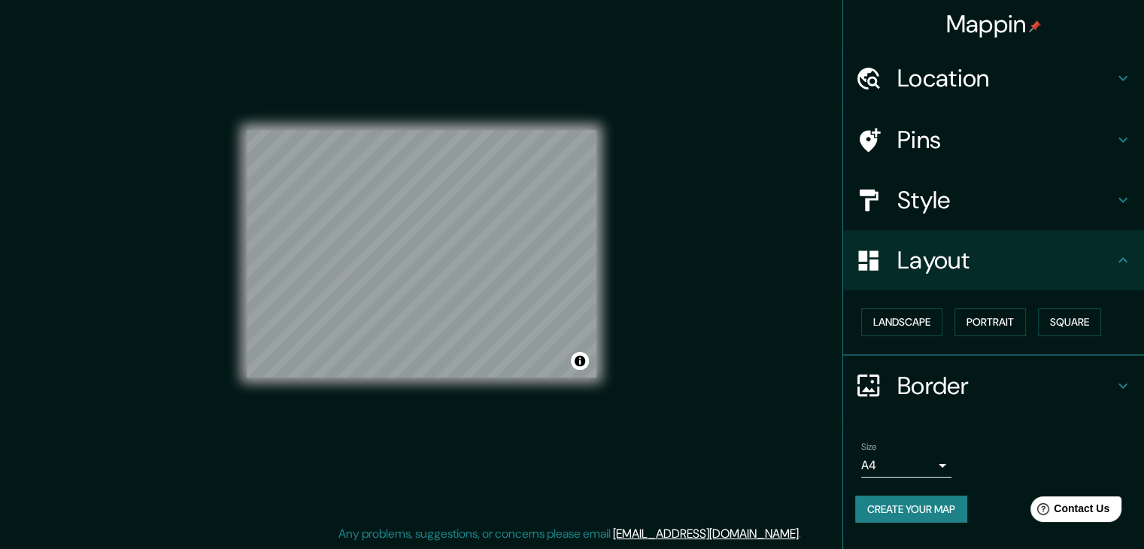
click at [987, 382] on h4 "Border" at bounding box center [1005, 386] width 217 height 30
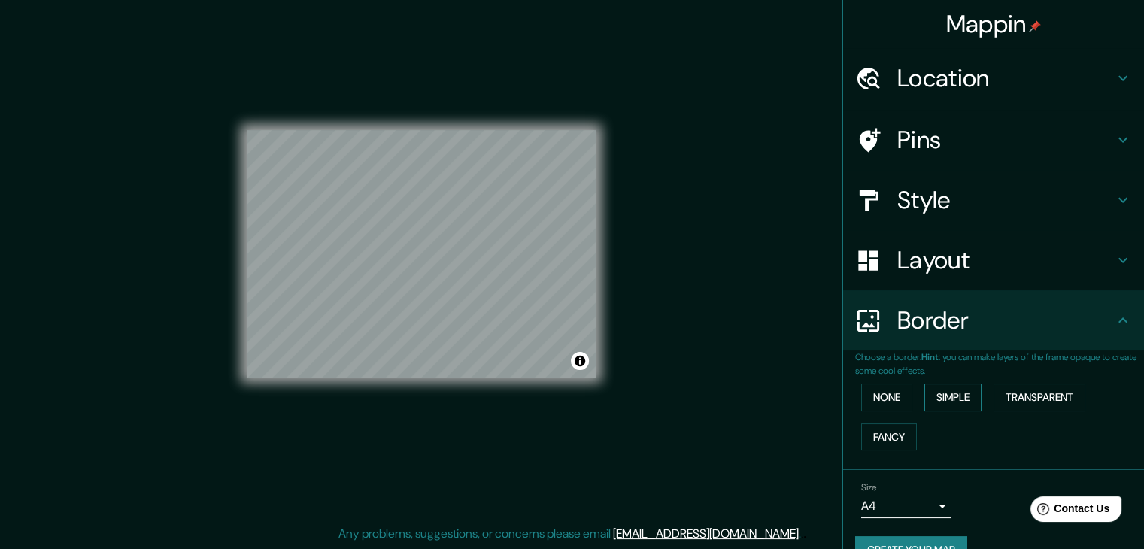
click at [943, 397] on button "Simple" at bounding box center [953, 398] width 57 height 28
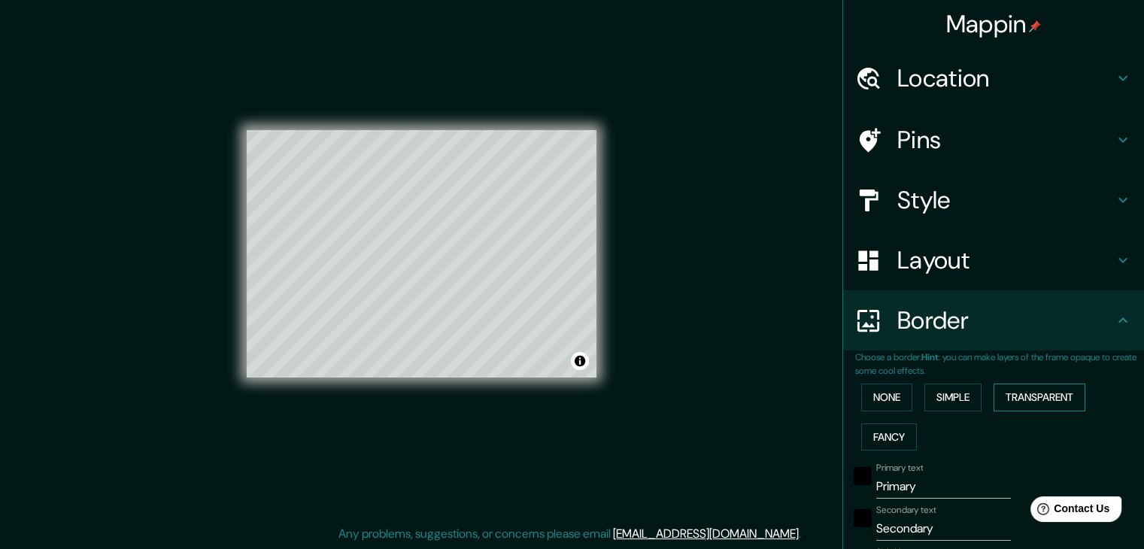
click at [1047, 399] on button "Transparent" at bounding box center [1040, 398] width 92 height 28
click at [873, 434] on button "Fancy" at bounding box center [889, 438] width 56 height 28
click at [967, 389] on button "Simple" at bounding box center [953, 398] width 57 height 28
click at [927, 401] on button "Simple" at bounding box center [953, 398] width 57 height 28
type input "37"
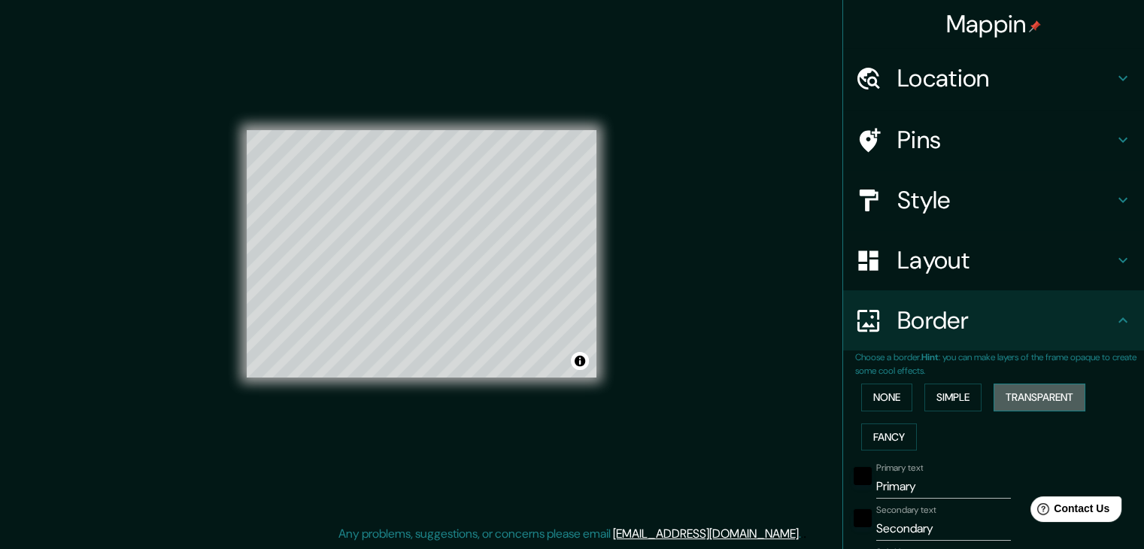
click at [1018, 393] on button "Transparent" at bounding box center [1040, 398] width 92 height 28
click at [887, 435] on button "Fancy" at bounding box center [889, 438] width 56 height 28
click at [881, 394] on button "None" at bounding box center [886, 398] width 51 height 28
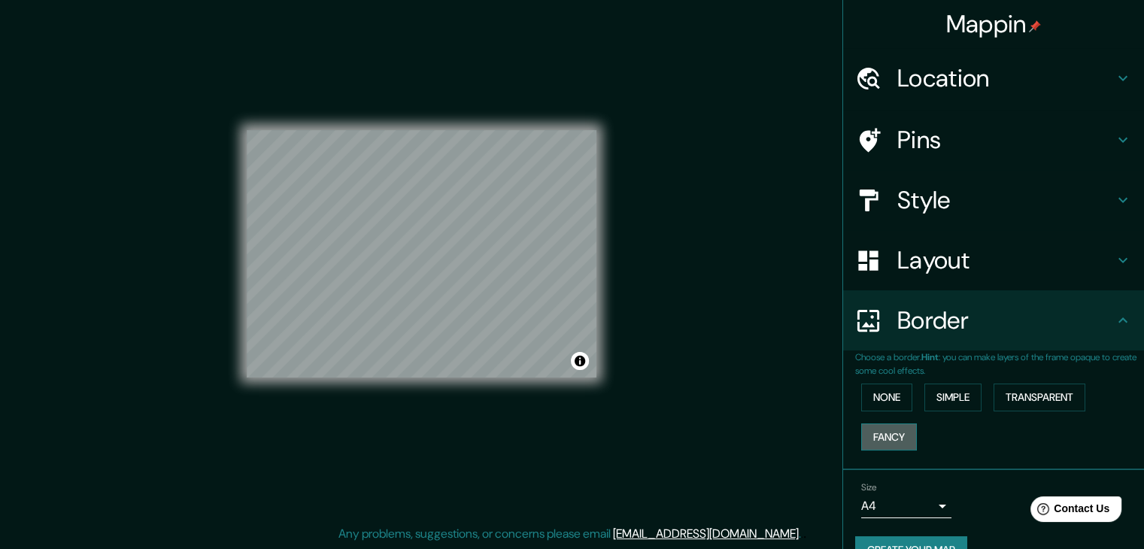
click at [873, 430] on button "Fancy" at bounding box center [889, 438] width 56 height 28
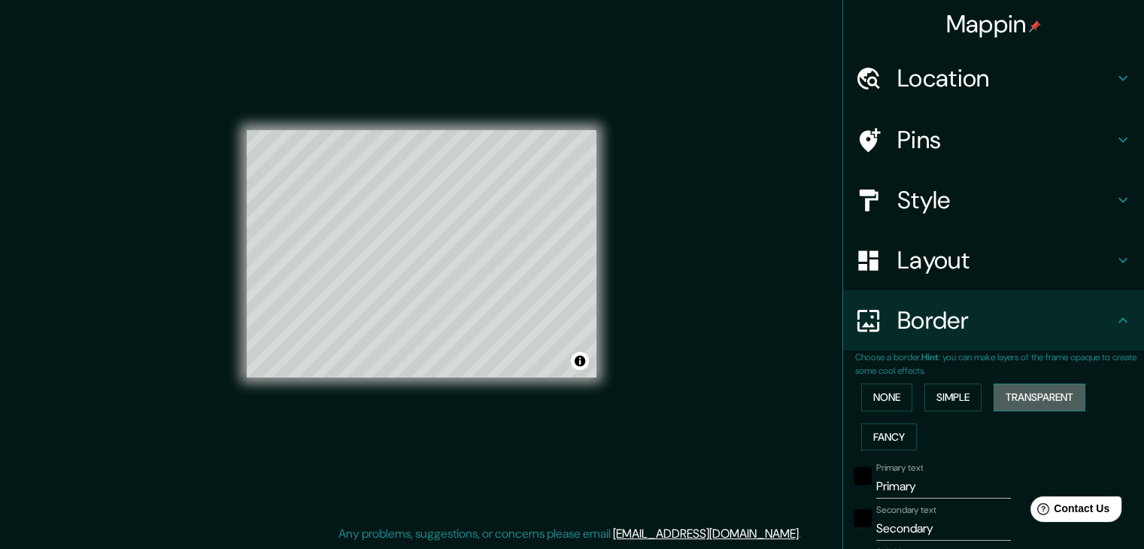
click at [1011, 402] on button "Transparent" at bounding box center [1040, 398] width 92 height 28
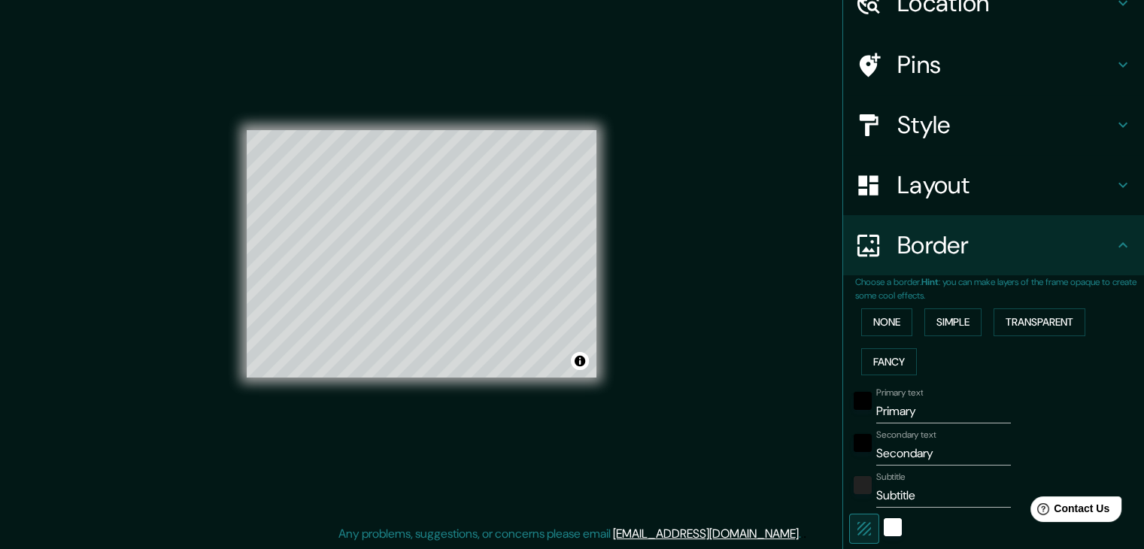
scroll to position [226, 0]
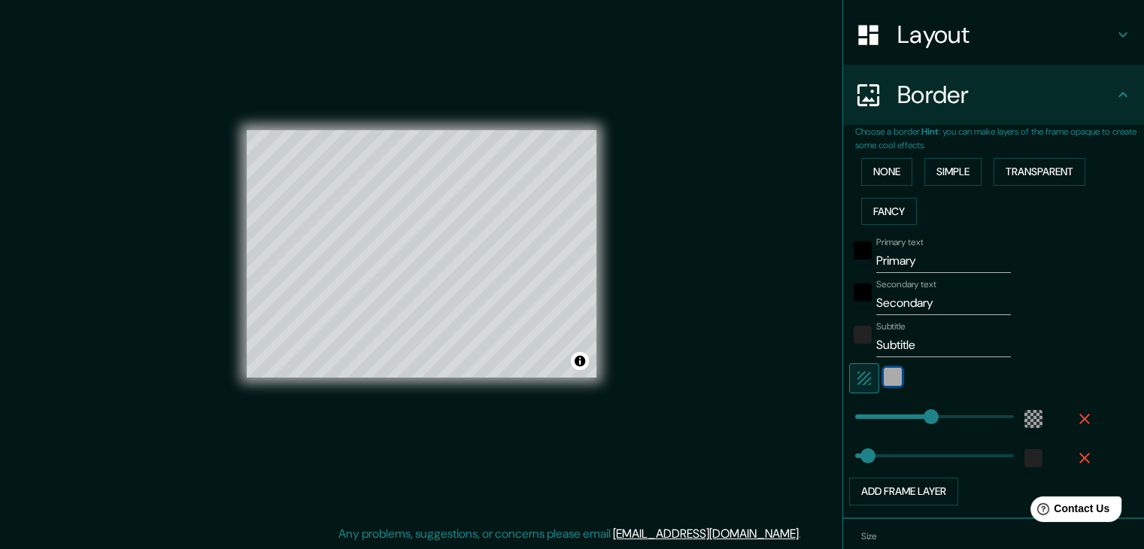
click at [884, 381] on div "white" at bounding box center [893, 377] width 18 height 18
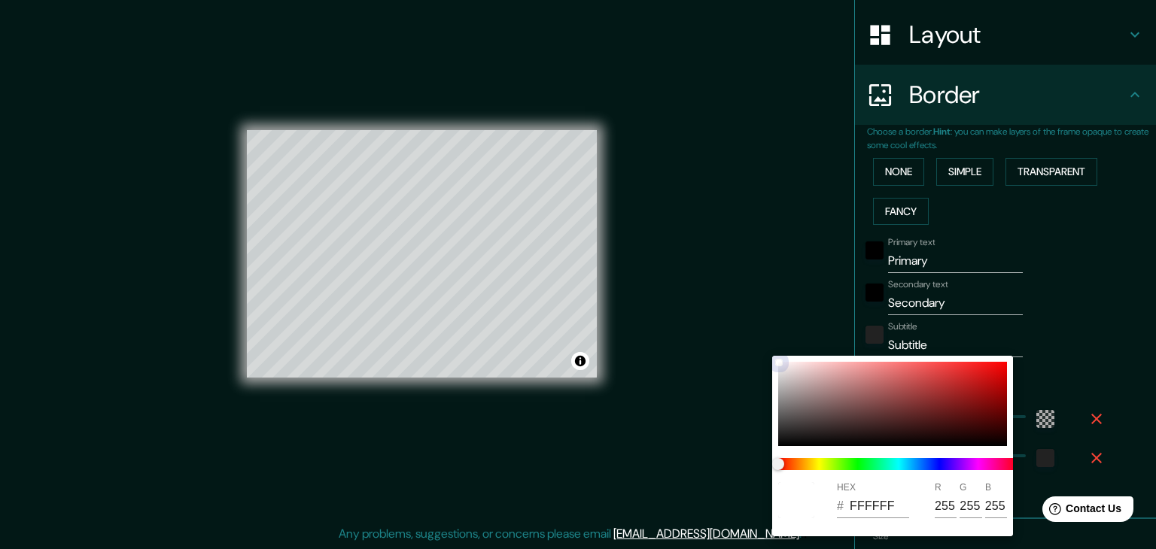
type input "223"
type input "37"
type input "D60303"
type input "214"
type input "3"
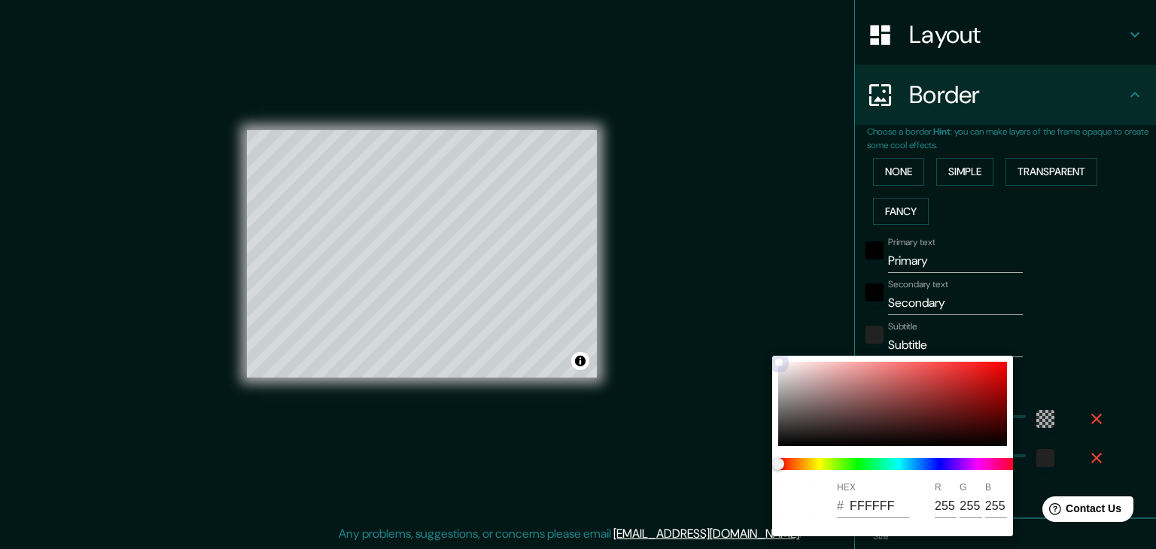
type input "3"
type input "223"
type input "37"
type input "9A5E5E"
type input "154"
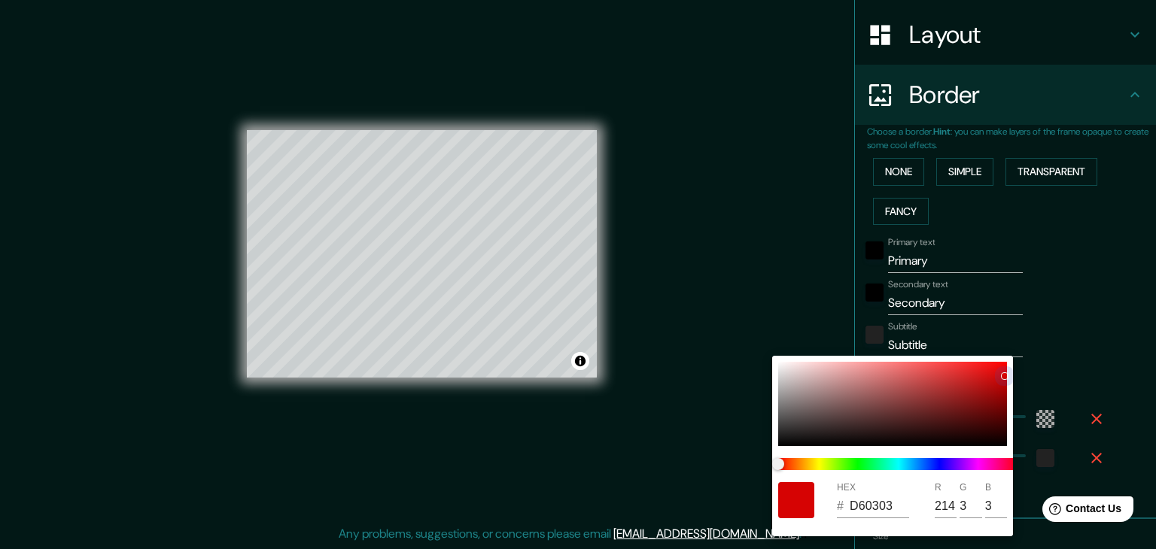
type input "94"
type input "223"
type input "37"
type input "965E5E"
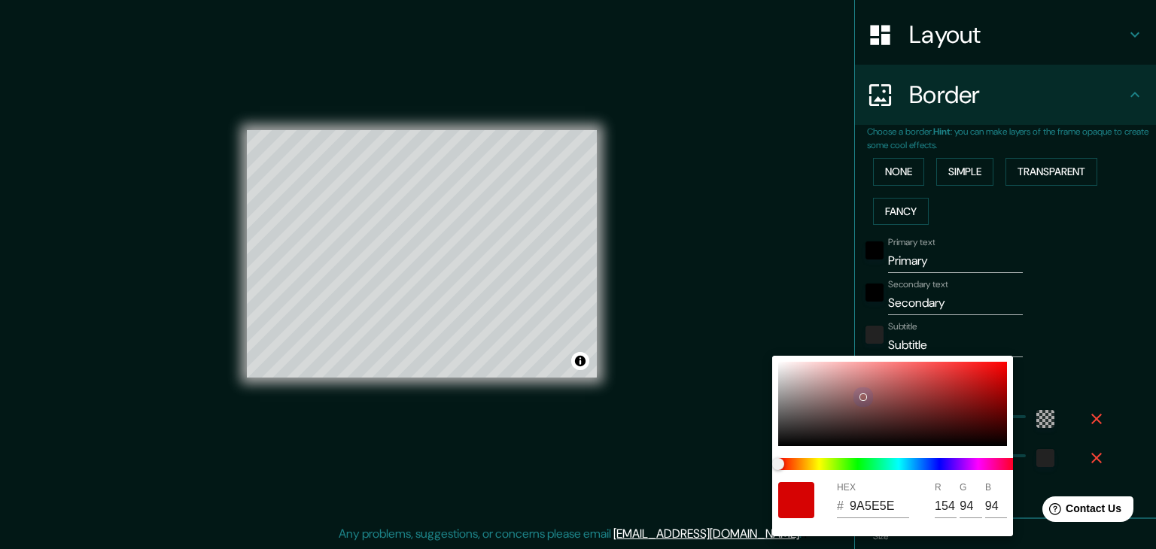
type input "150"
type input "223"
type input "37"
type input "553E3E"
type input "85"
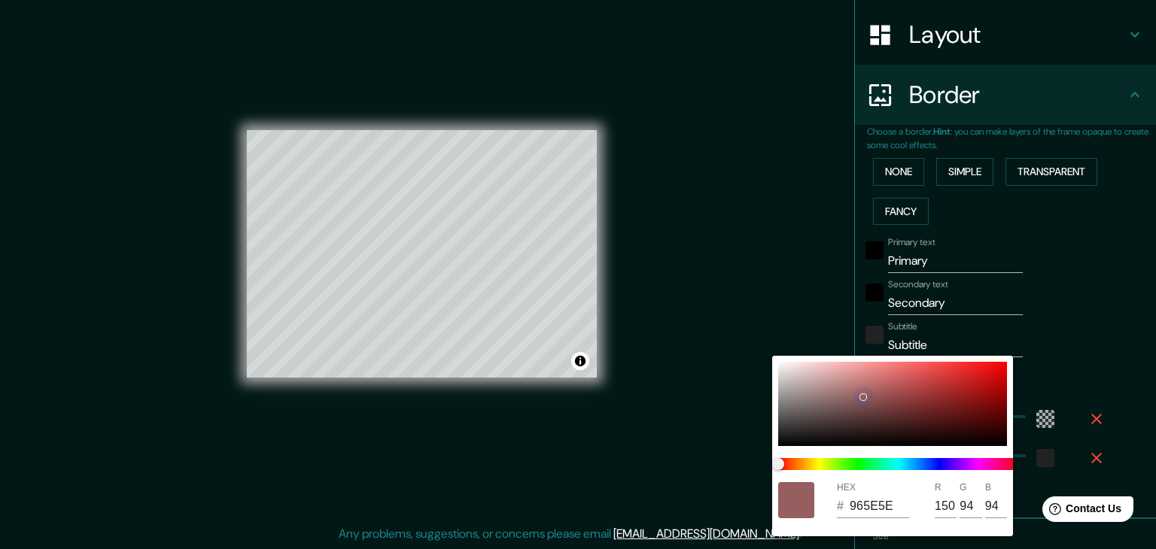
type input "62"
type input "223"
type input "37"
type input "433F3F"
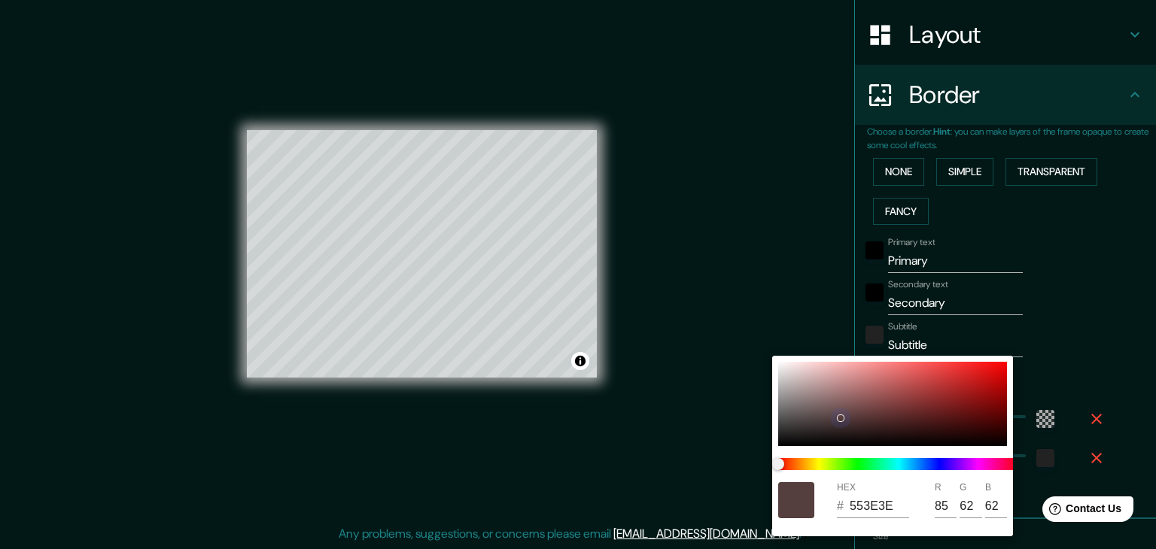
type input "67"
type input "63"
type input "223"
type input "37"
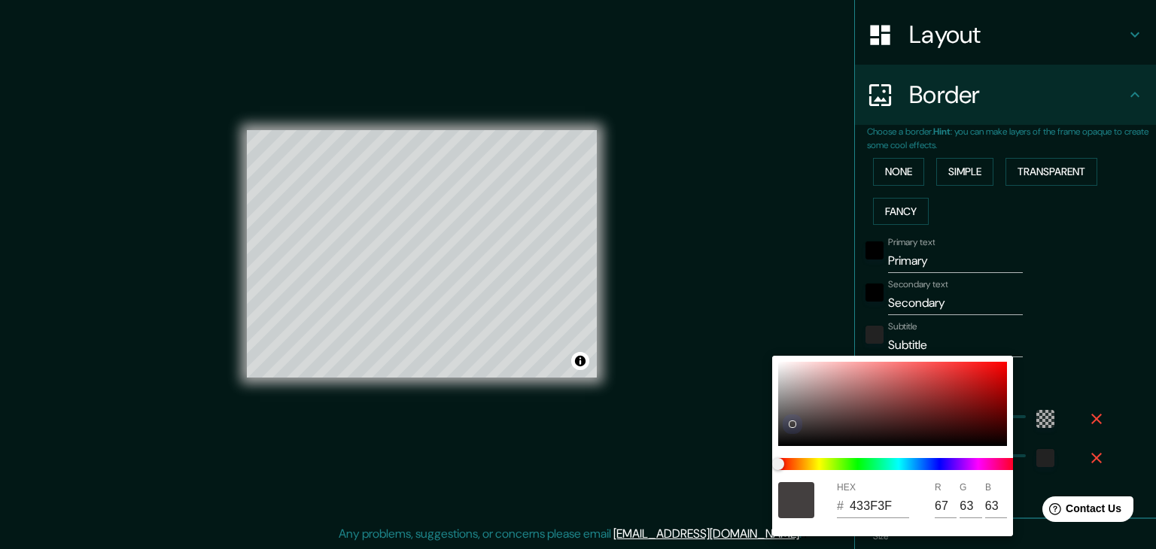
type input "7F5757"
type input "127"
type input "87"
type input "223"
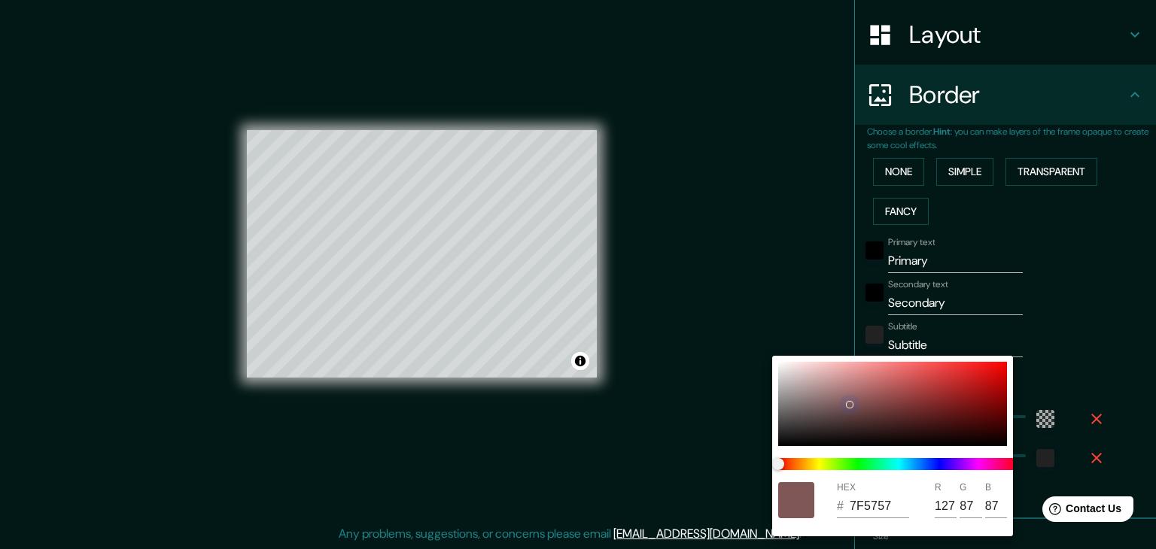
type input "37"
type input "8A5C5C"
type input "138"
type input "92"
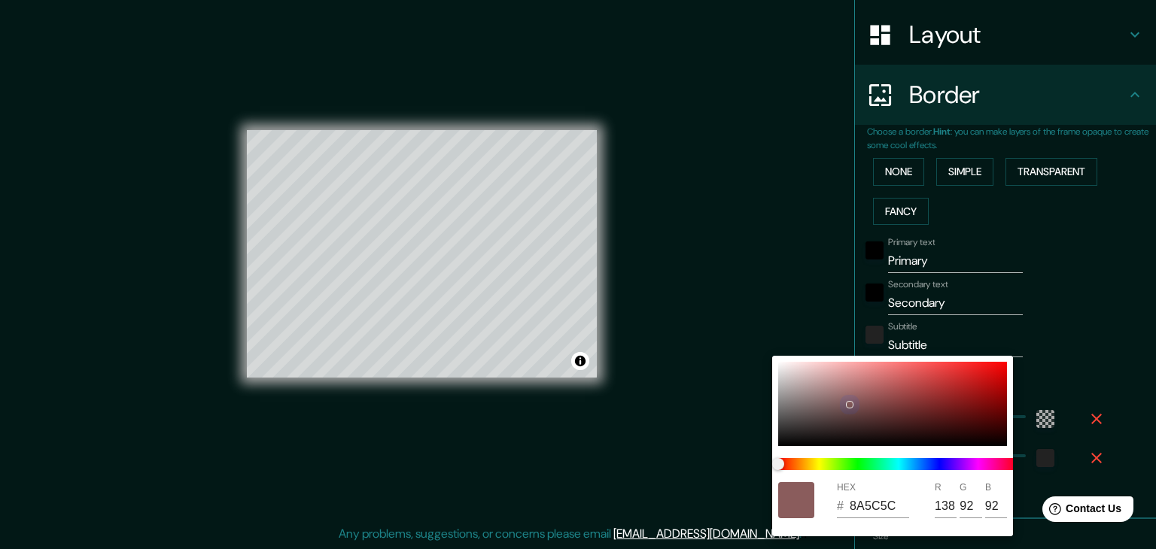
type input "223"
type input "37"
type input "936060"
type input "147"
type input "96"
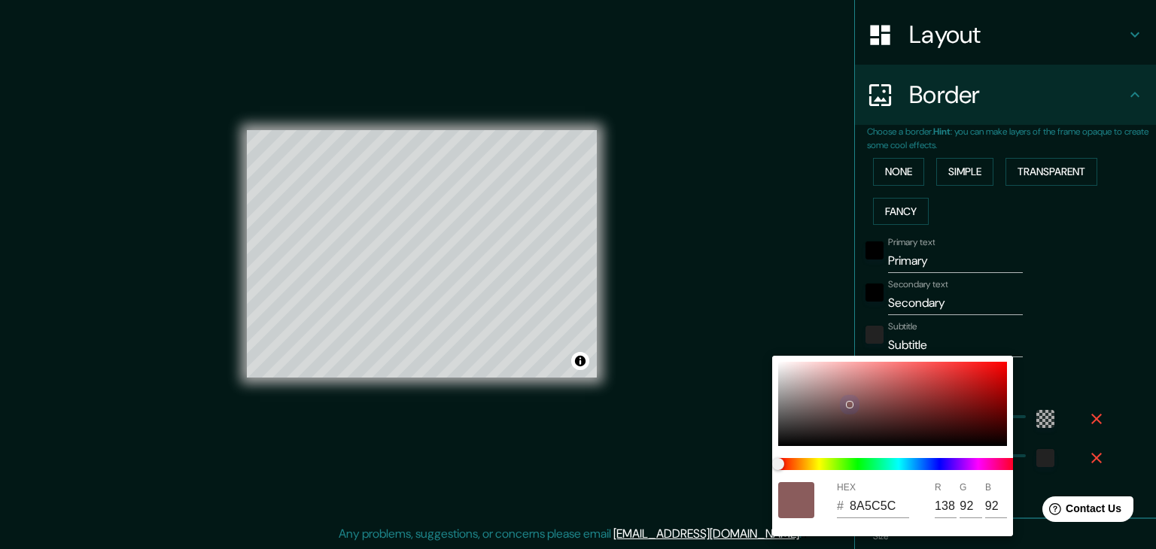
type input "96"
type input "223"
type input "37"
type input "9F6464"
type input "159"
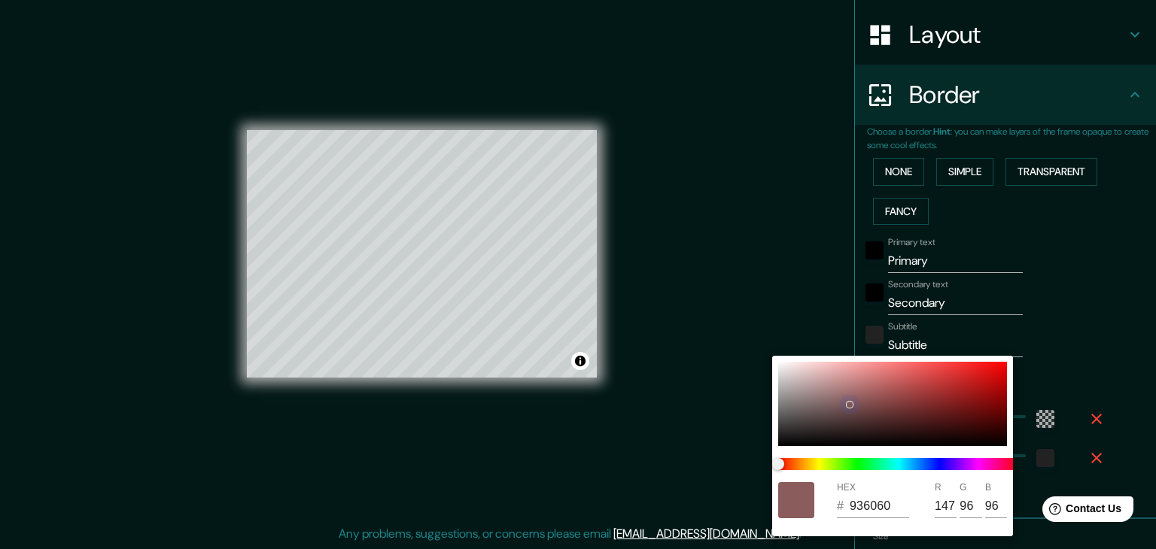
type input "100"
type input "223"
type input "37"
type input "BD7070"
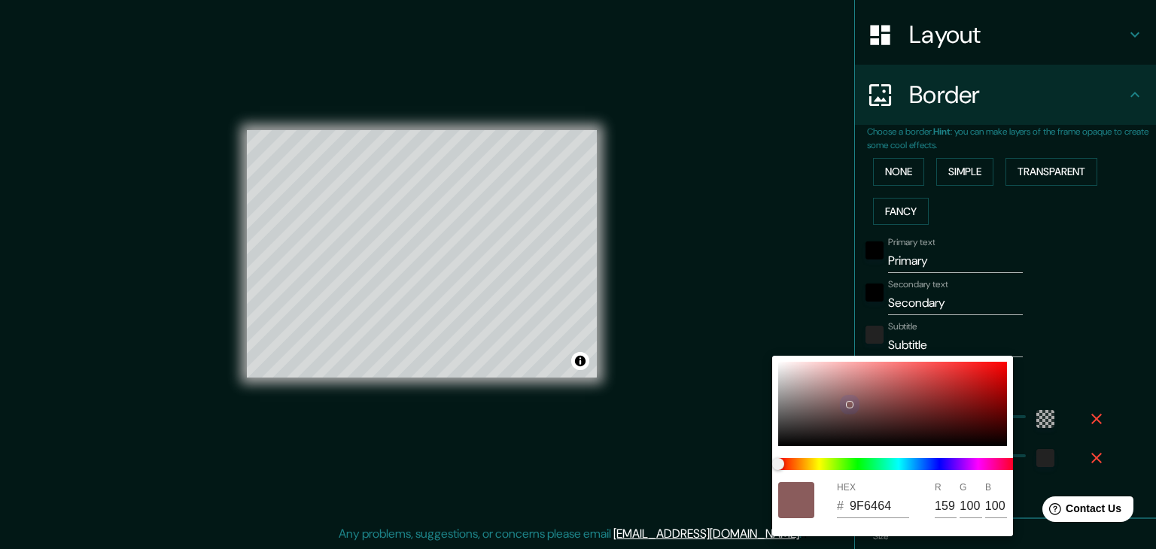
type input "189"
type input "112"
type input "223"
type input "37"
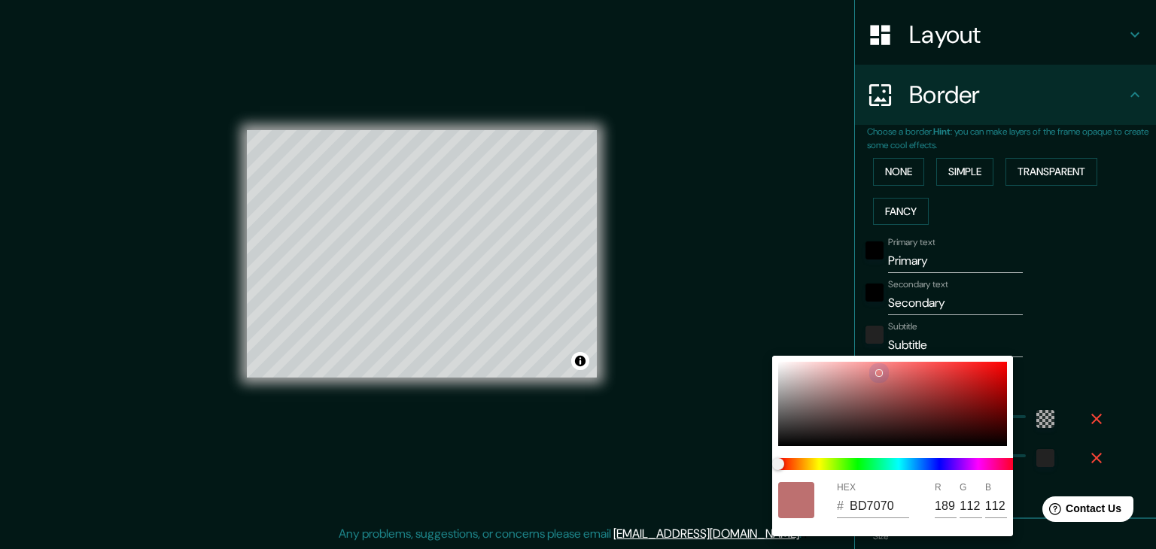
type input "DD7C7C"
type input "221"
type input "124"
type input "223"
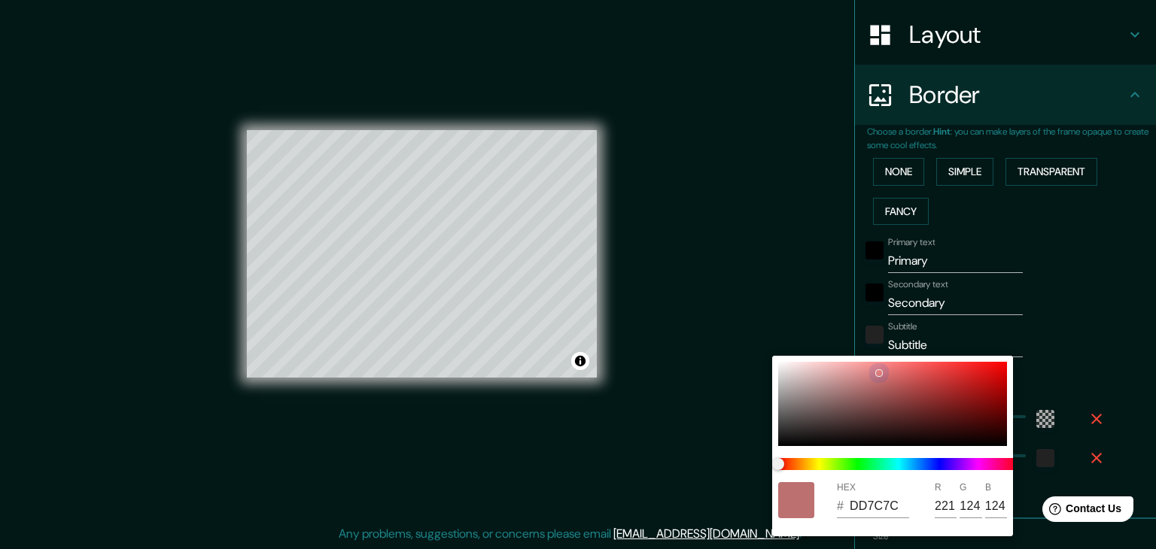
type input "37"
type input "EB8383"
type input "235"
type input "131"
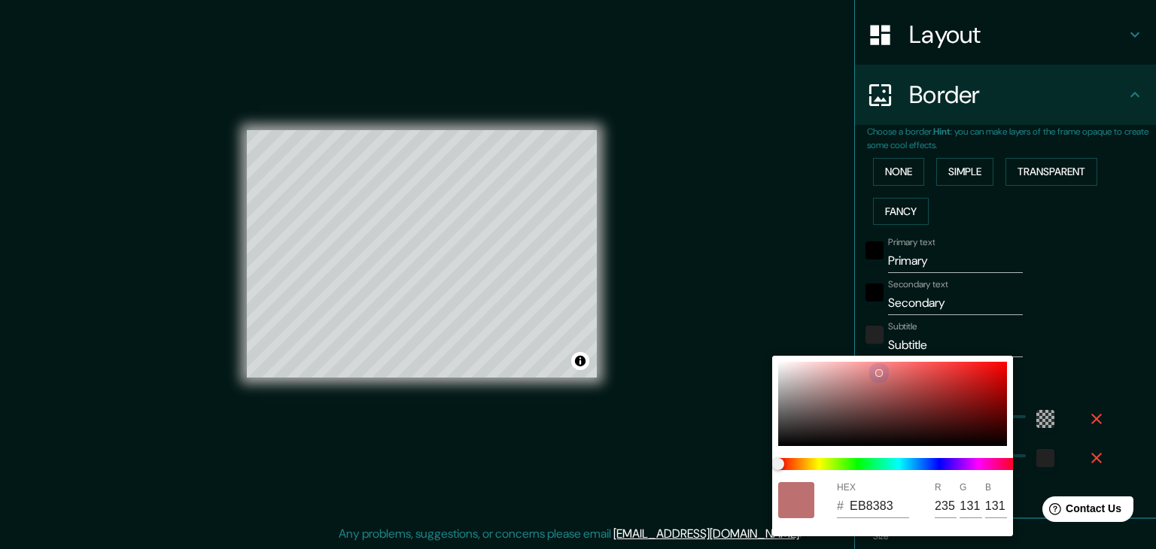
type input "223"
type input "37"
type input "223"
type input "37"
type input "EF8787"
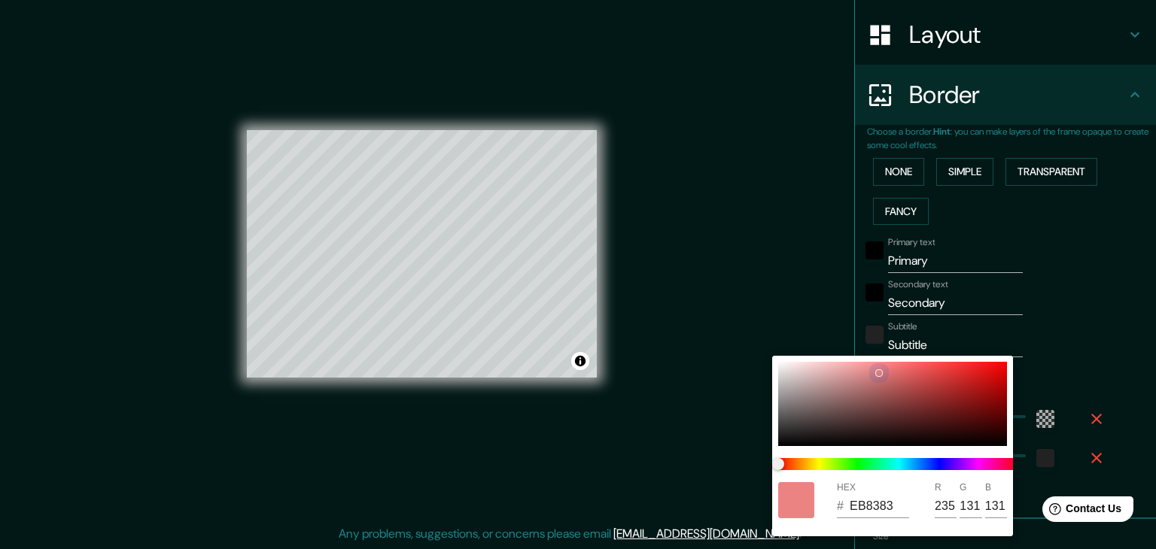
type input "239"
type input "135"
type input "223"
type input "37"
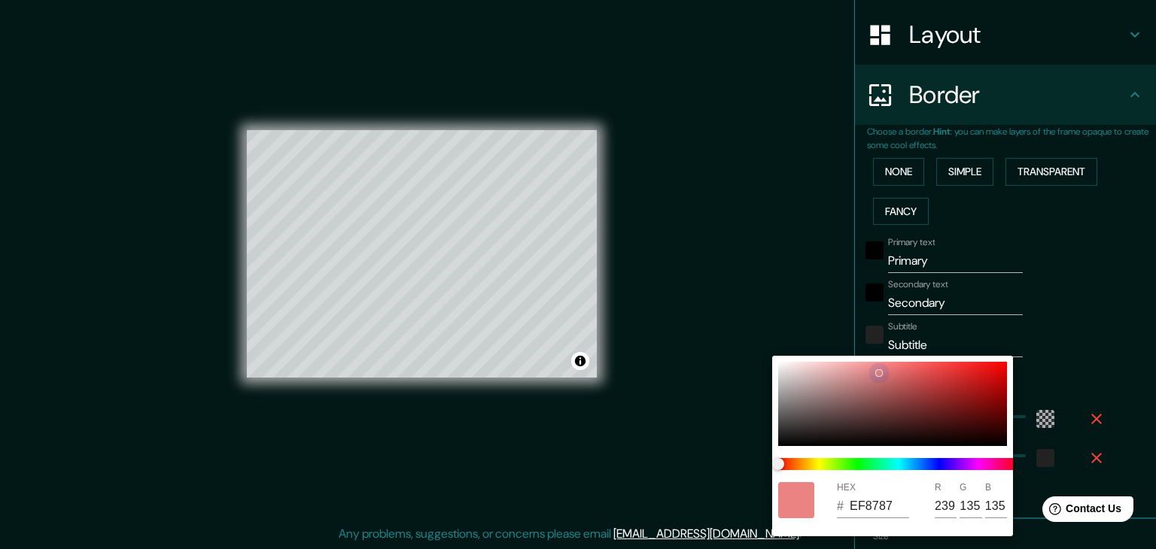
type input "FB9696"
type input "251"
type input "150"
drag, startPoint x: 1014, startPoint y: 368, endPoint x: 789, endPoint y: 361, distance: 225.0
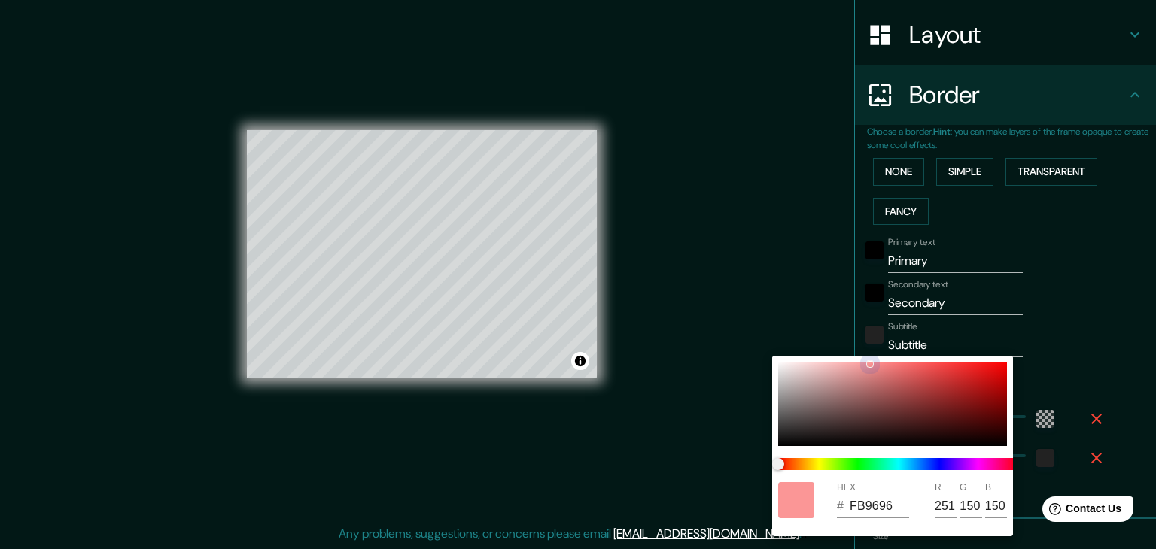
click at [789, 361] on div "HEX # FB9696 R 251 G 150 B 150" at bounding box center [892, 446] width 241 height 181
click at [783, 366] on div at bounding box center [892, 404] width 229 height 84
type input "223"
type input "37"
type input "F4EEEE"
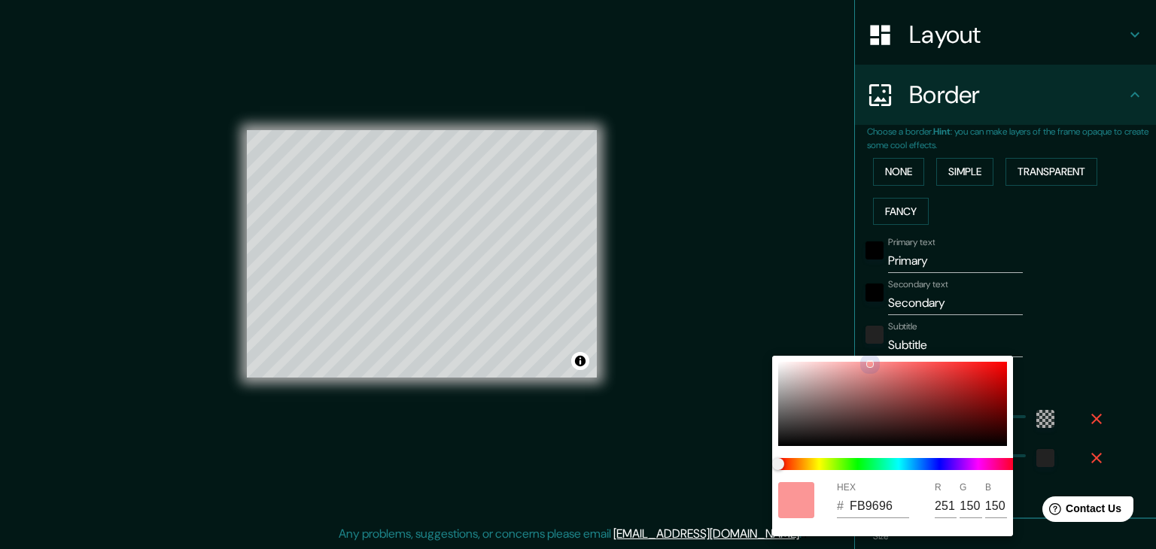
type input "244"
type input "238"
type input "223"
type input "37"
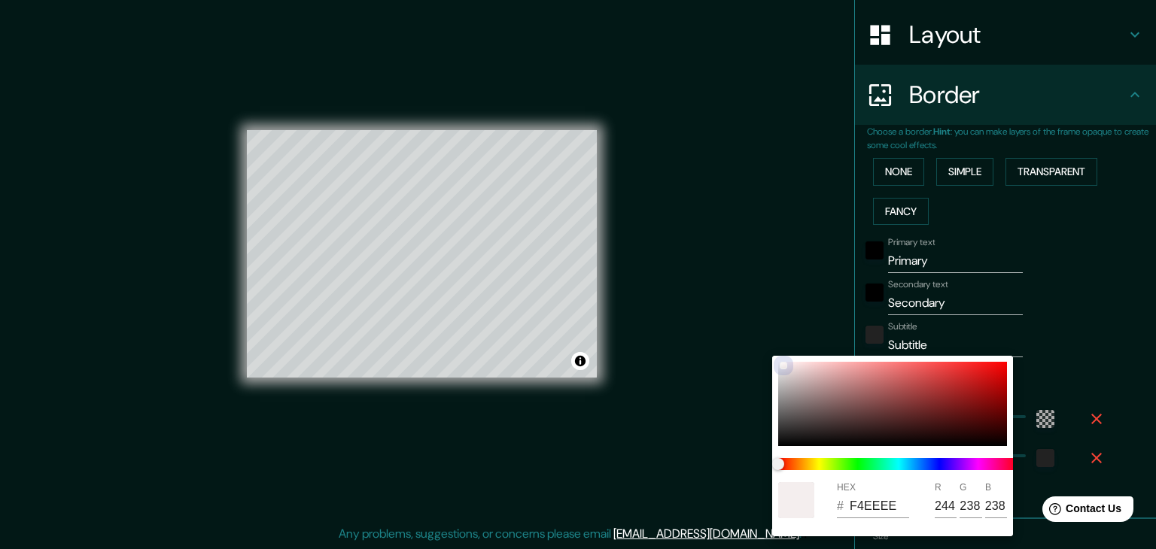
type input "FFFFFF"
type input "255"
drag, startPoint x: 783, startPoint y: 368, endPoint x: 773, endPoint y: 352, distance: 18.6
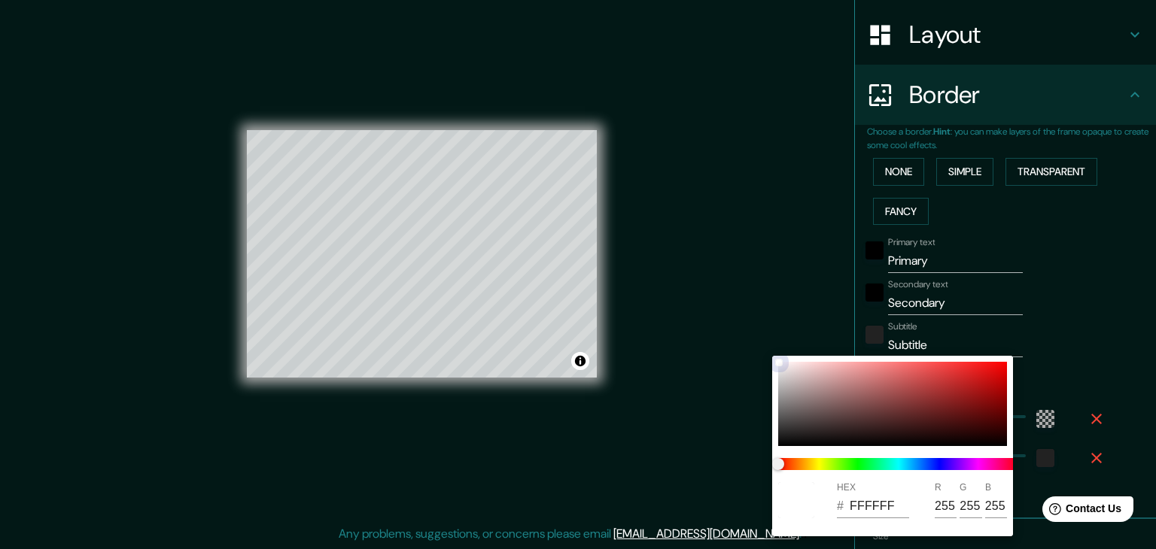
click at [773, 352] on div "HEX # FFFFFF R 255 G 255 B 255" at bounding box center [578, 274] width 1156 height 549
click at [1107, 332] on div at bounding box center [578, 274] width 1156 height 549
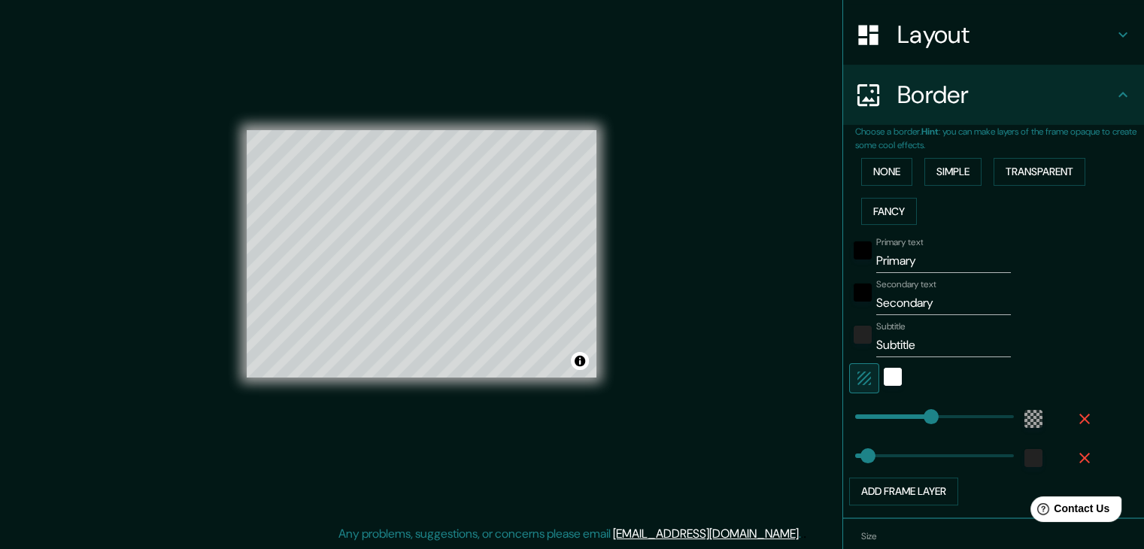
click at [860, 374] on icon "button" at bounding box center [864, 378] width 18 height 18
type input "223"
type input "37"
type input "223"
